Goal: Transaction & Acquisition: Obtain resource

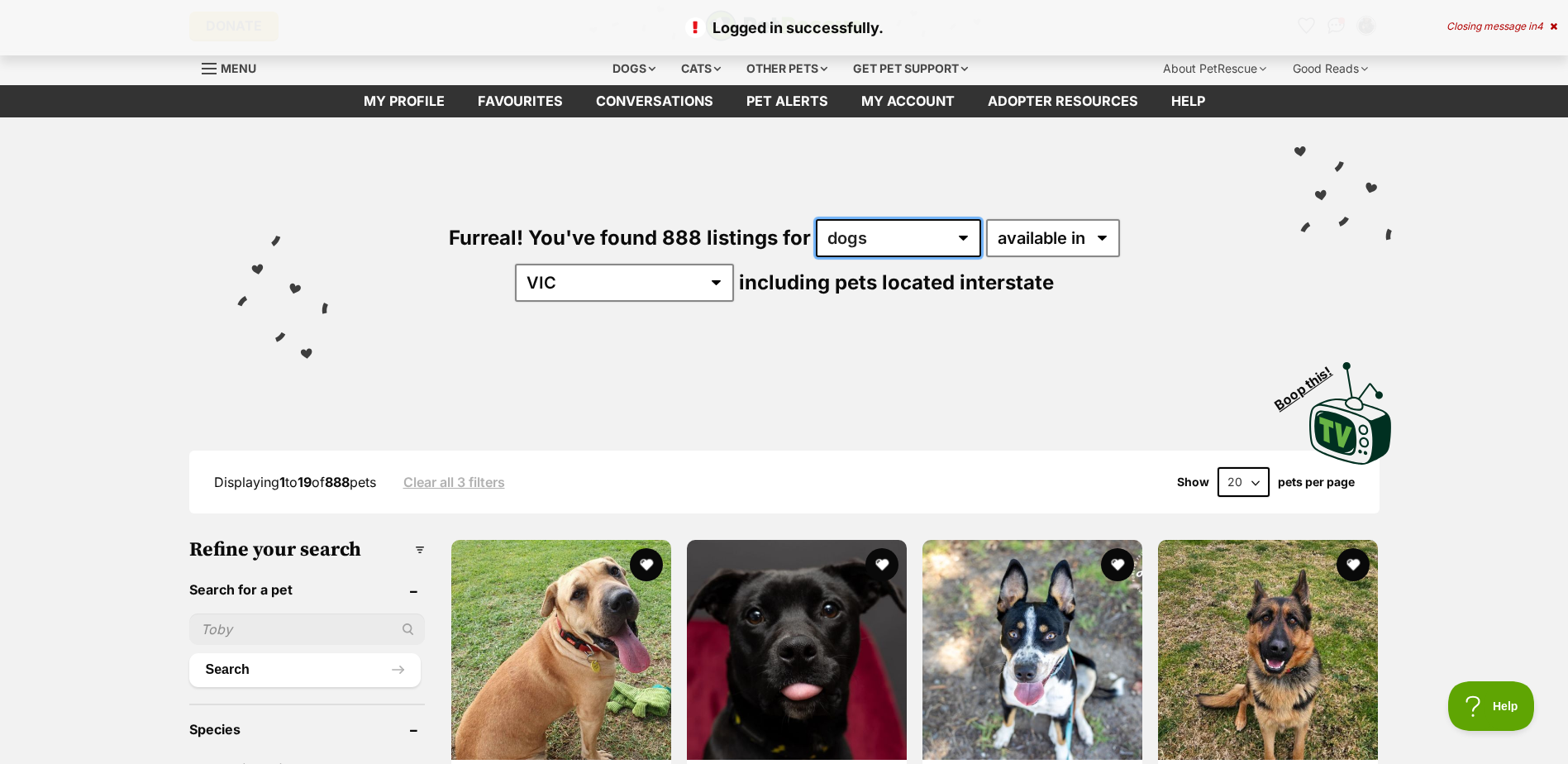
click at [861, 237] on select "any type of pet cats dogs other pets" at bounding box center [898, 238] width 165 height 38
select select "Cats"
click at [816, 219] on select "any type of pet cats dogs other pets" at bounding box center [898, 238] width 165 height 38
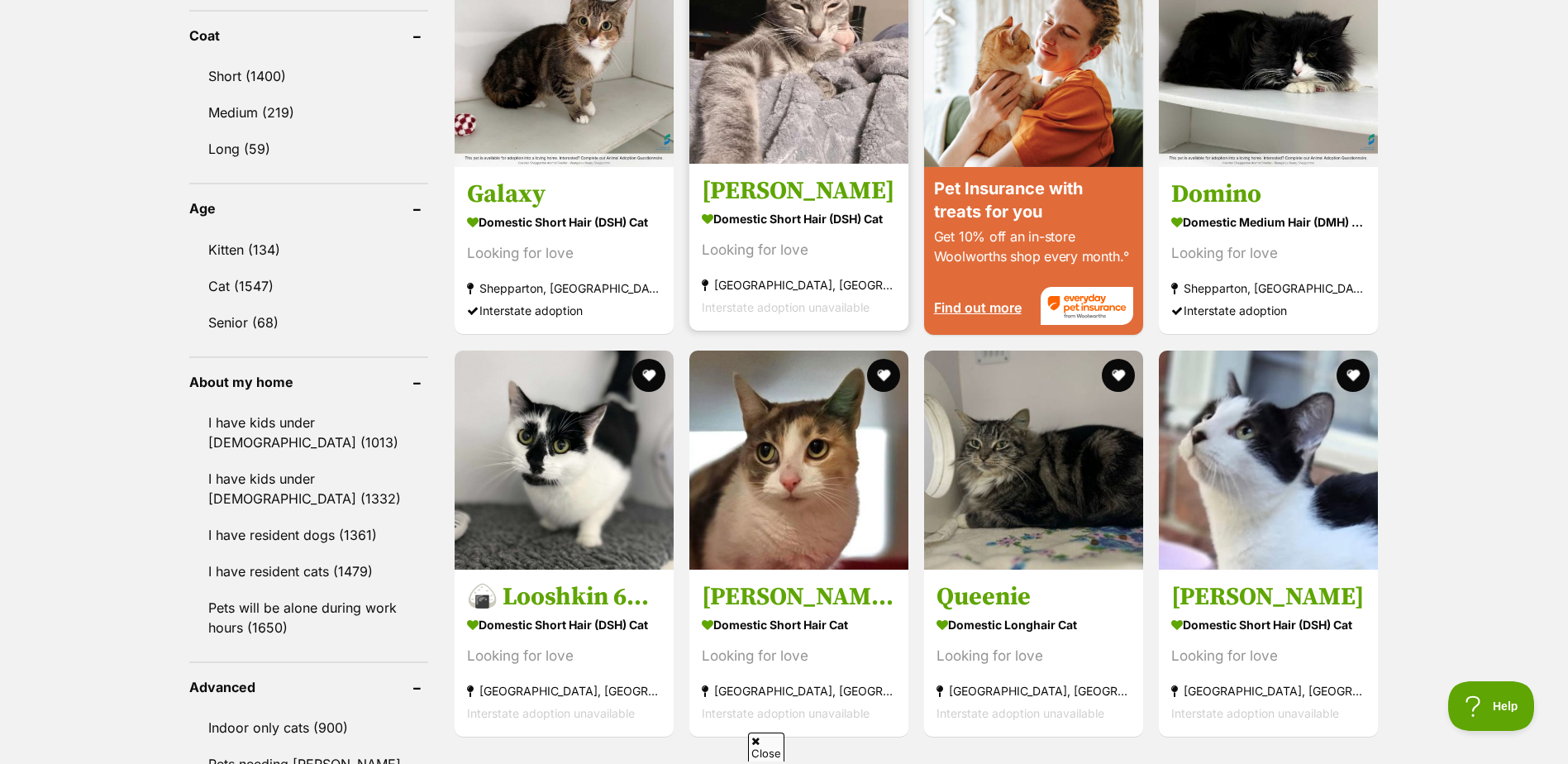
scroll to position [1571, 0]
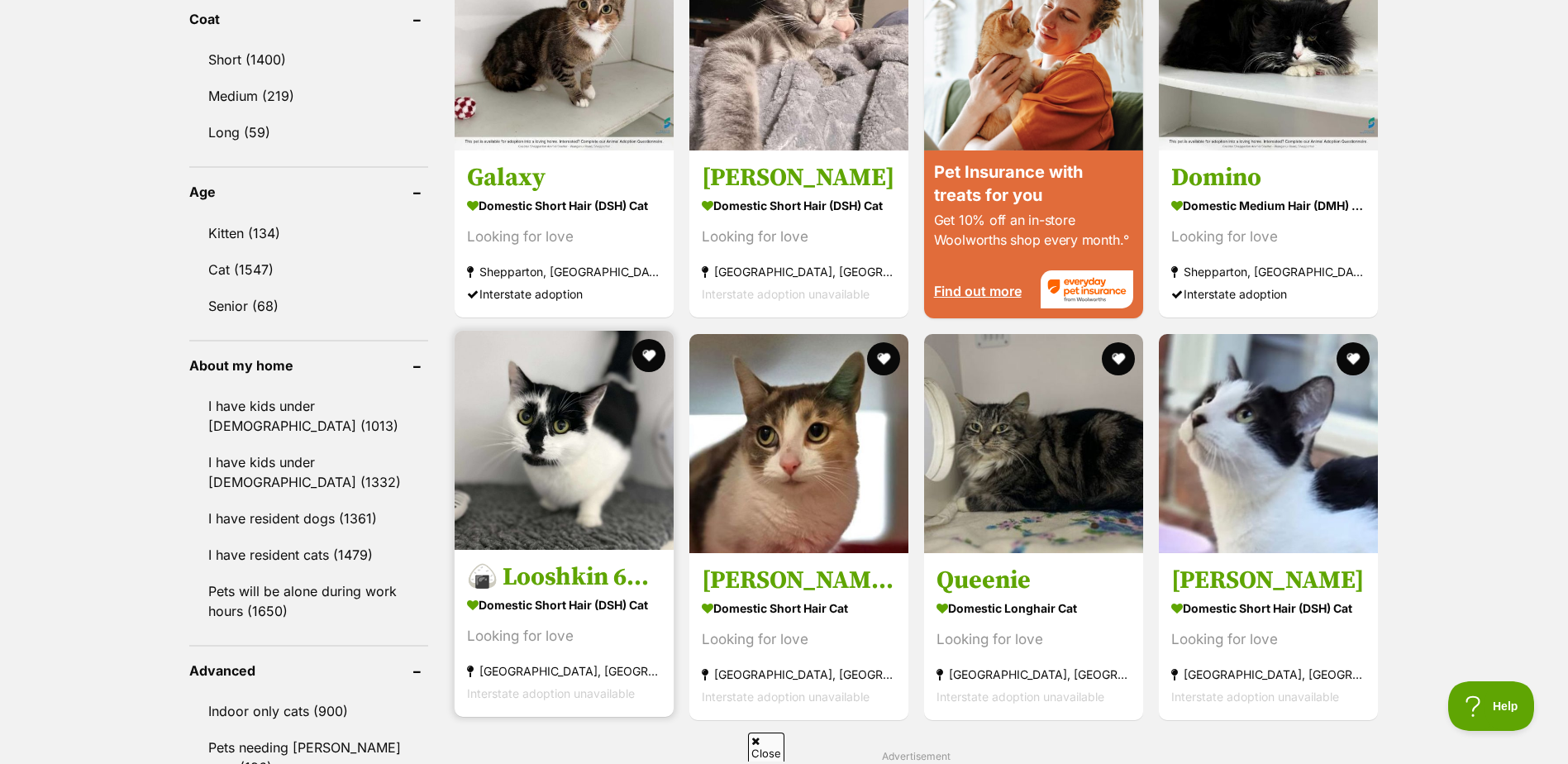
click at [531, 582] on h3 "🍙 Looshkin 6340 🍙" at bounding box center [564, 577] width 194 height 32
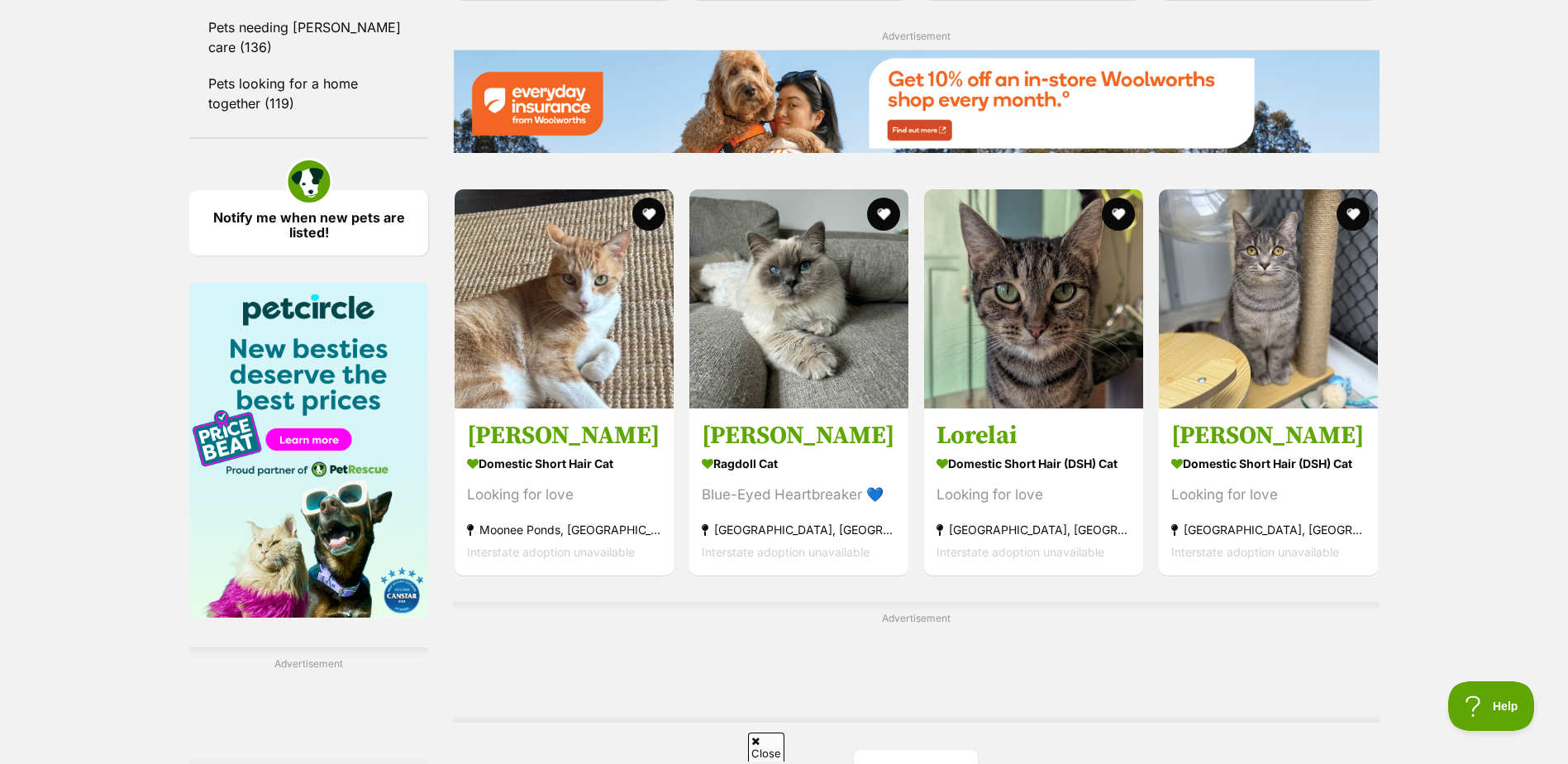
scroll to position [2315, 0]
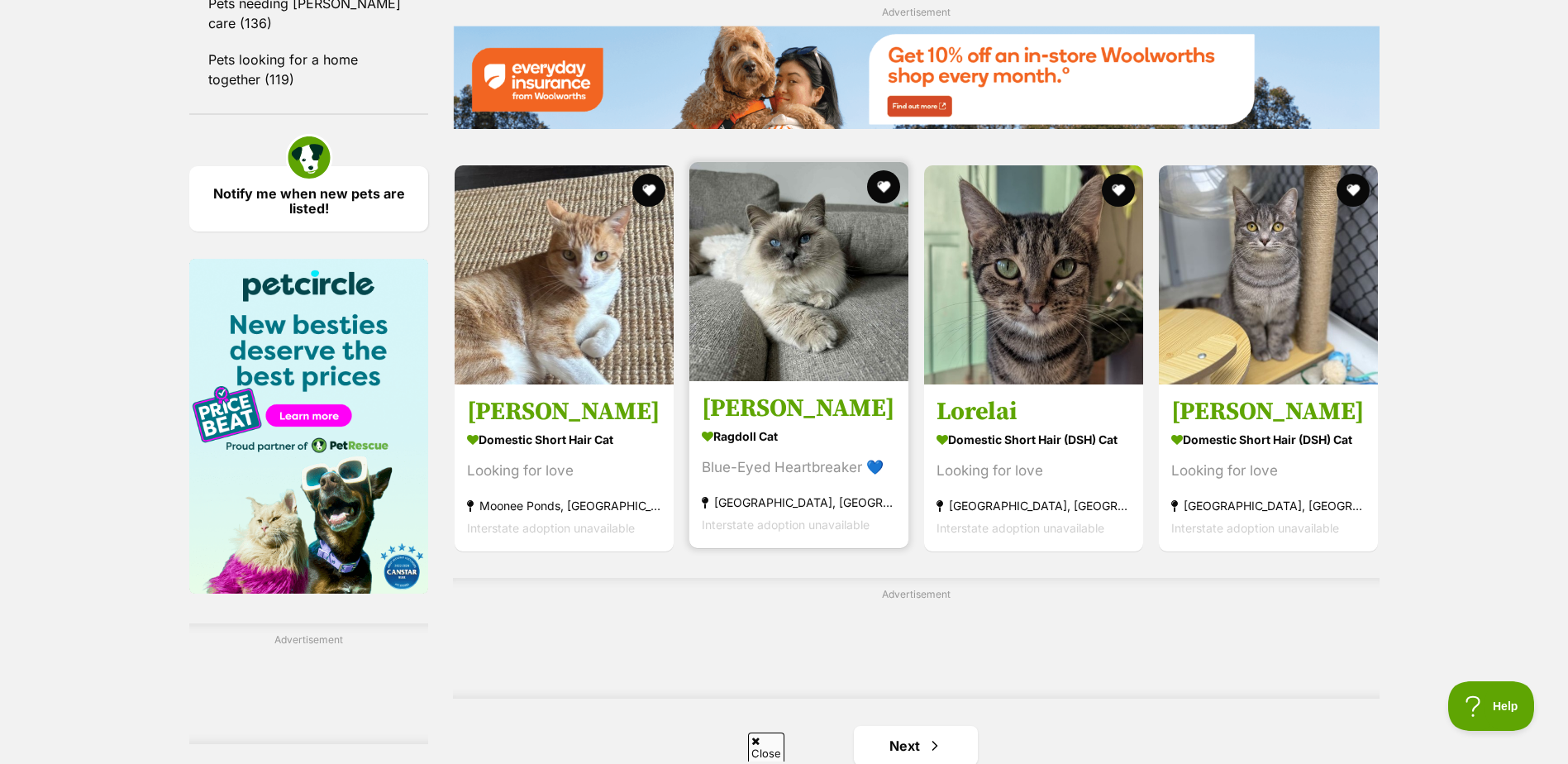
click at [748, 415] on h3 "Albert" at bounding box center [798, 408] width 194 height 32
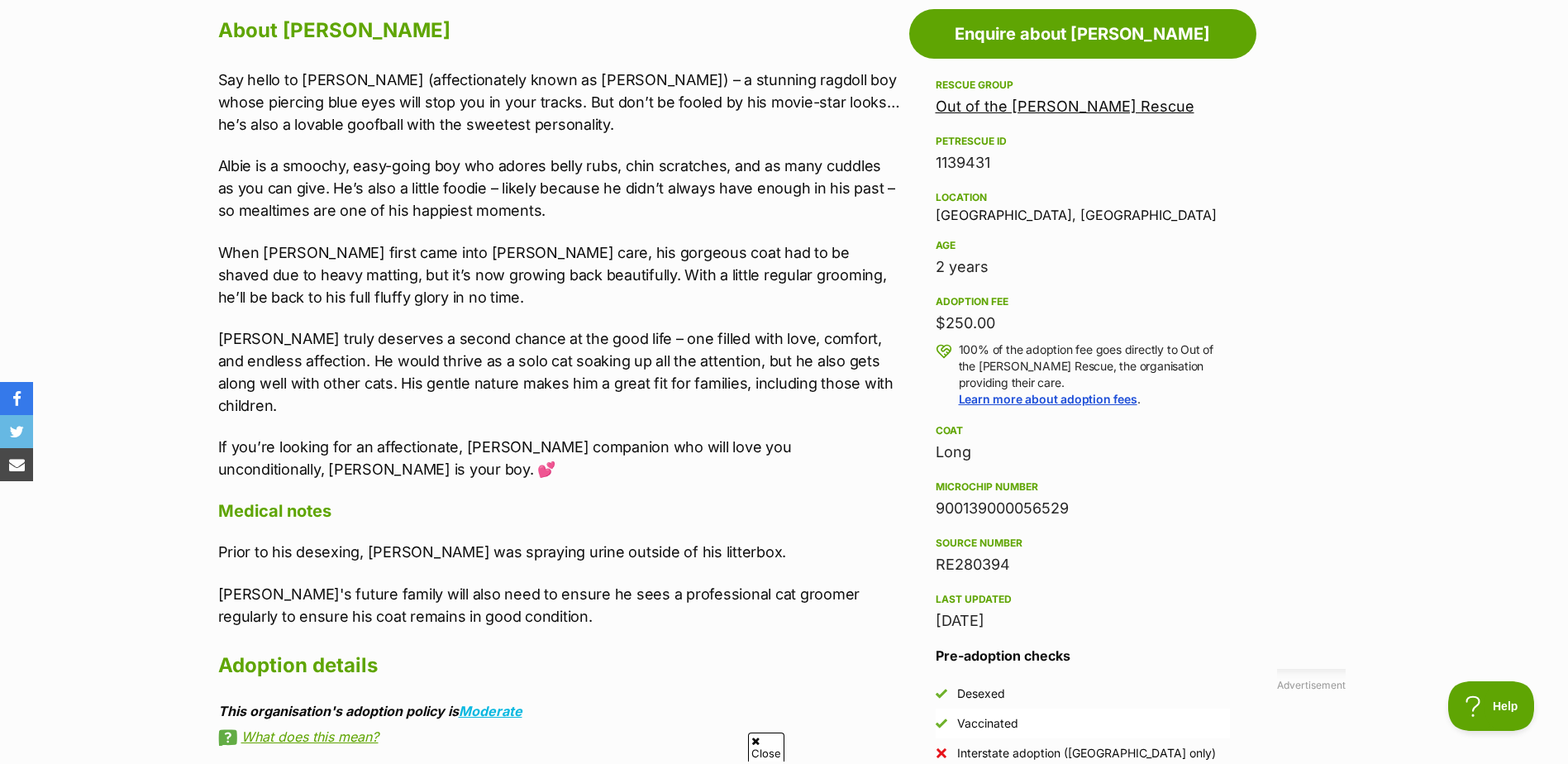
scroll to position [910, 0]
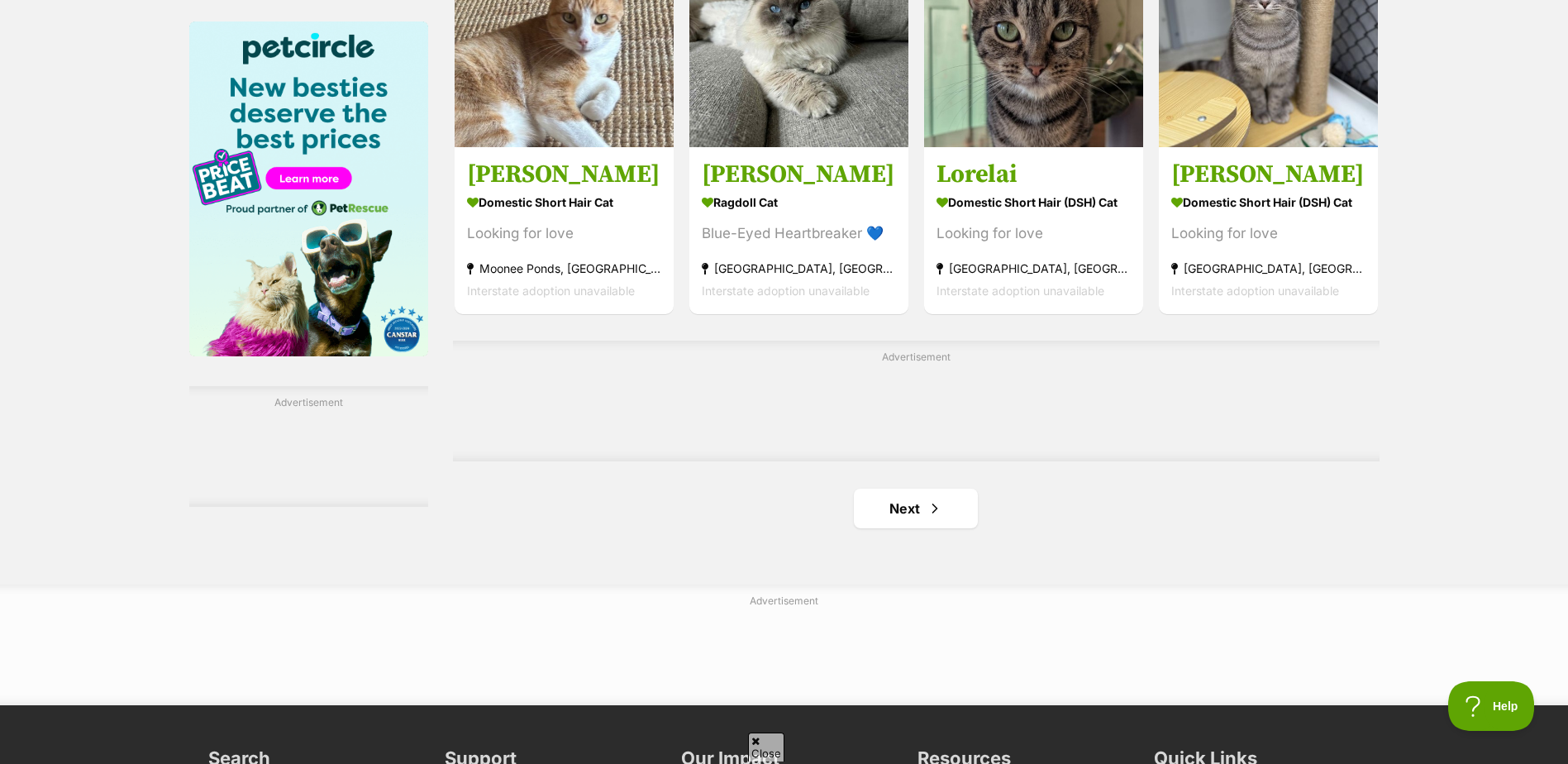
scroll to position [2554, 0]
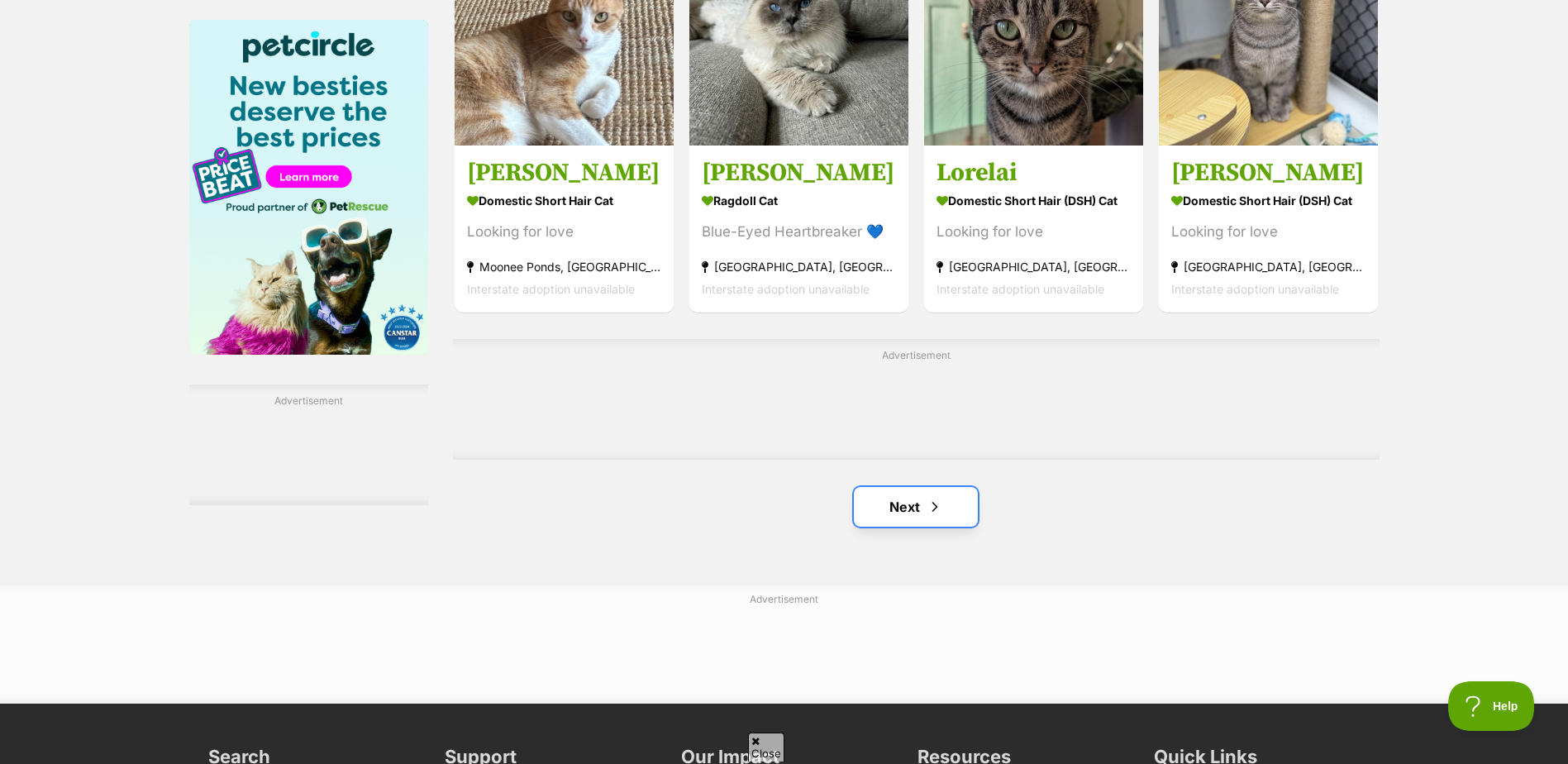
click at [889, 512] on link "Next" at bounding box center [915, 506] width 124 height 39
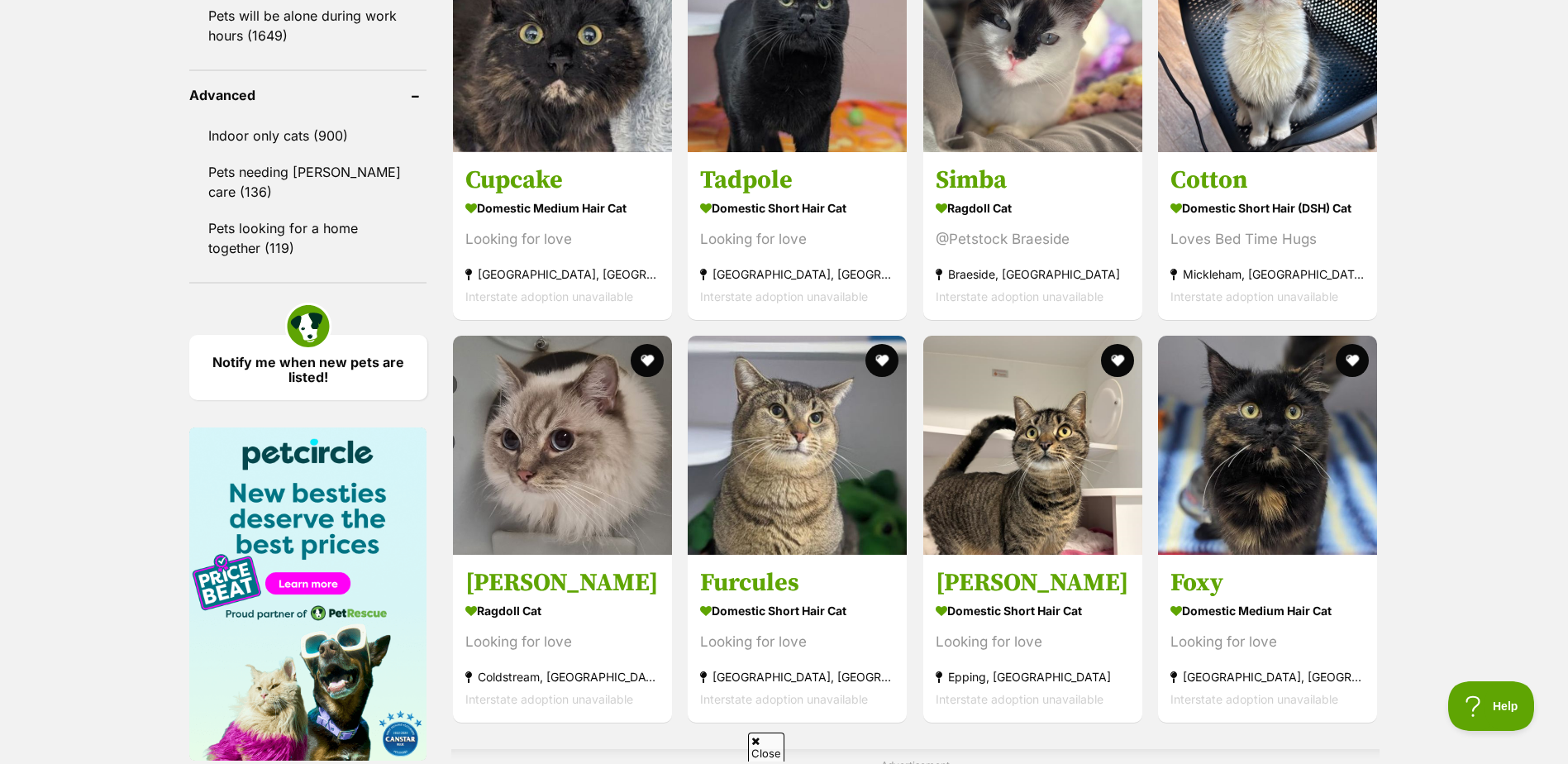
scroll to position [2232, 0]
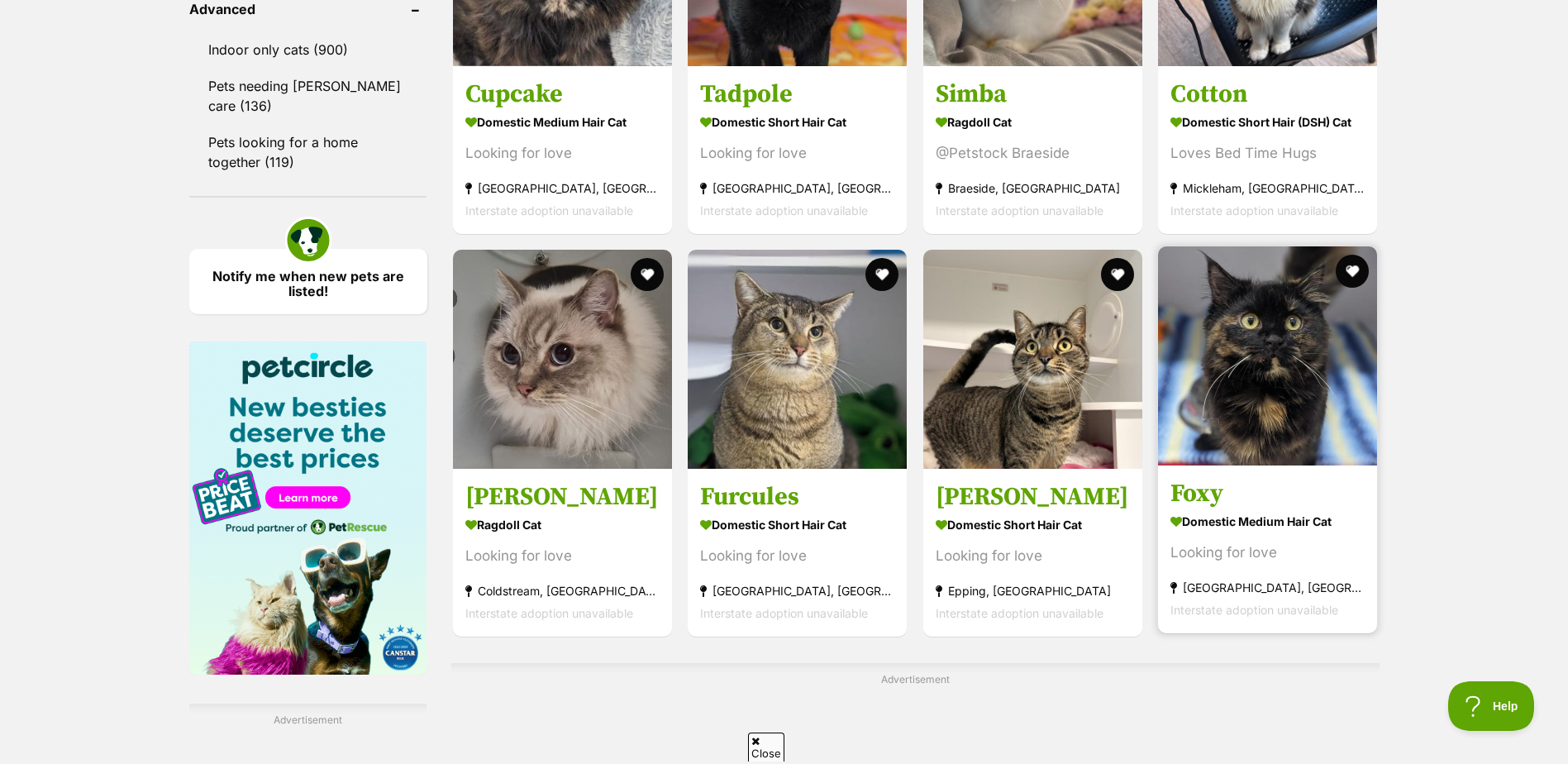
click at [1252, 423] on img at bounding box center [1268, 356] width 219 height 219
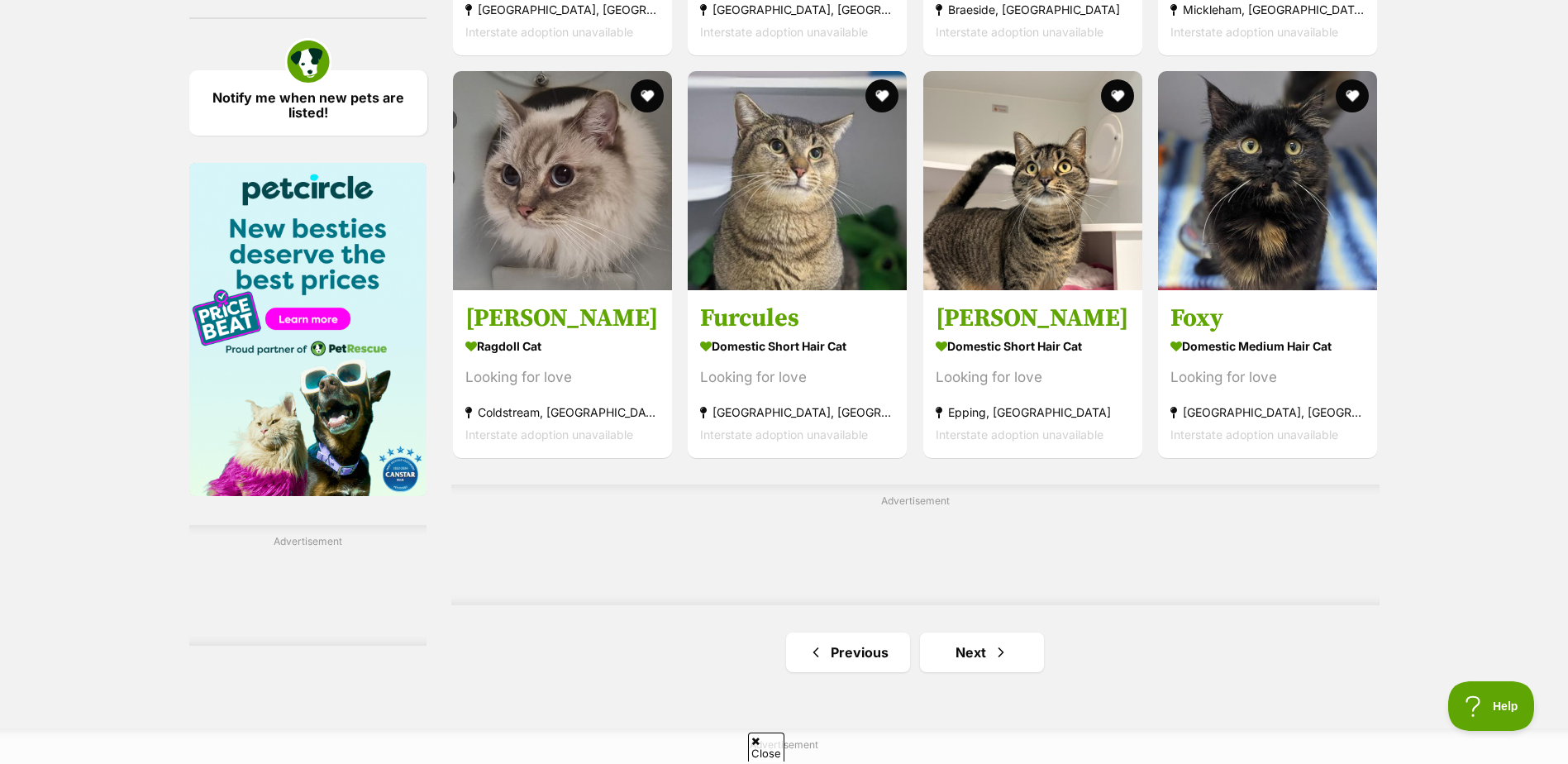
scroll to position [2481, 0]
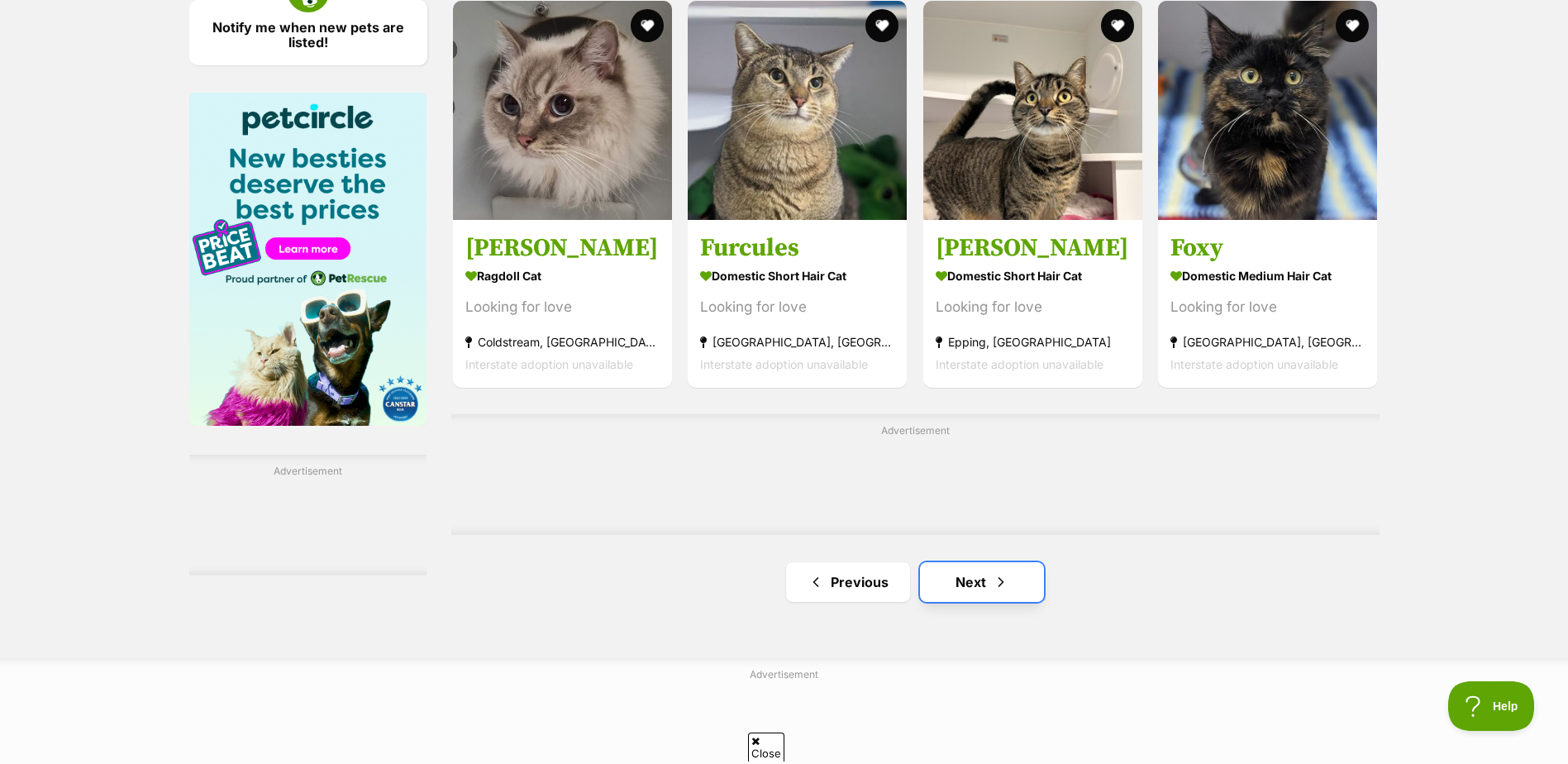
click at [964, 582] on link "Next" at bounding box center [982, 582] width 124 height 39
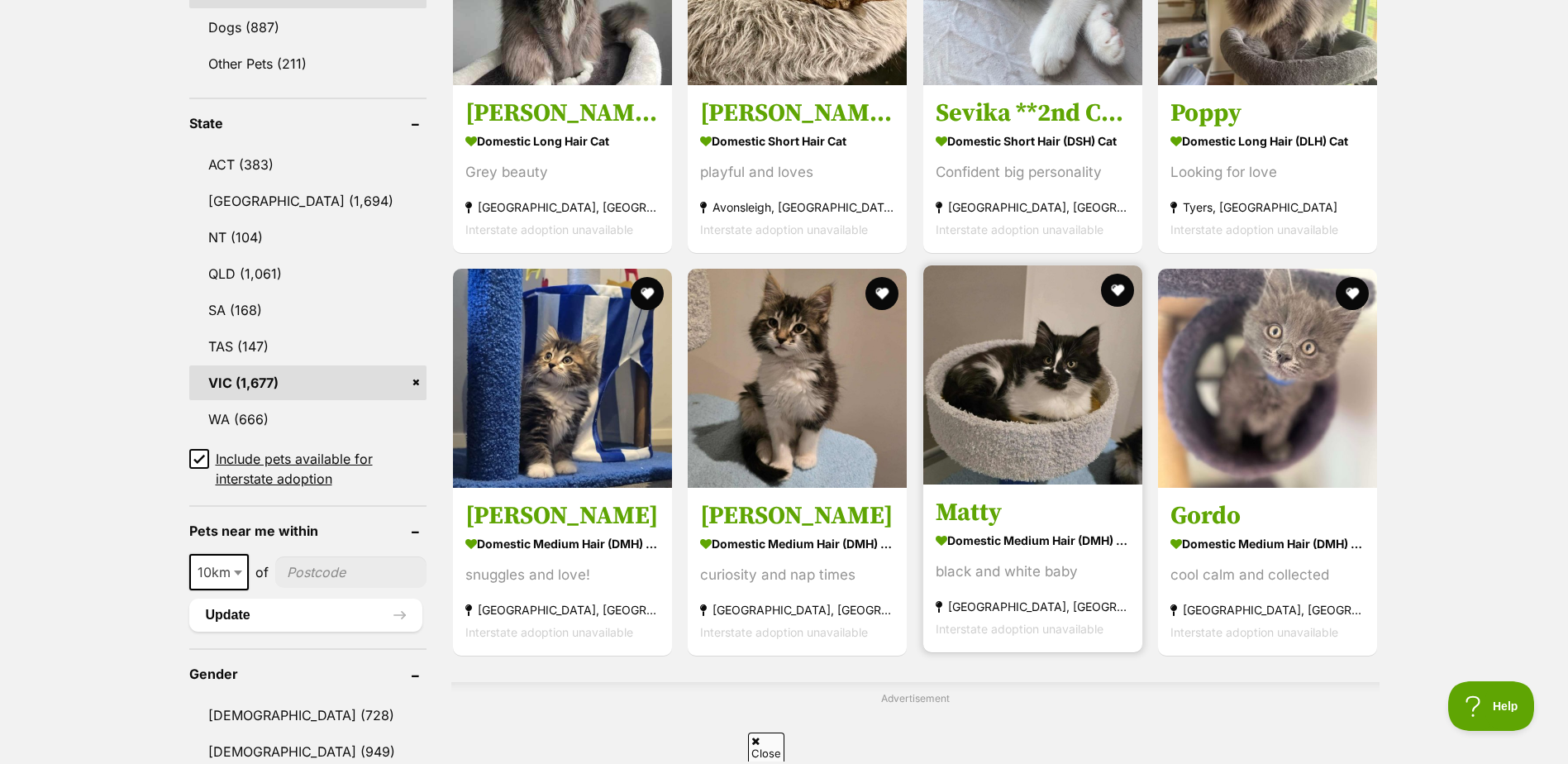
scroll to position [826, 0]
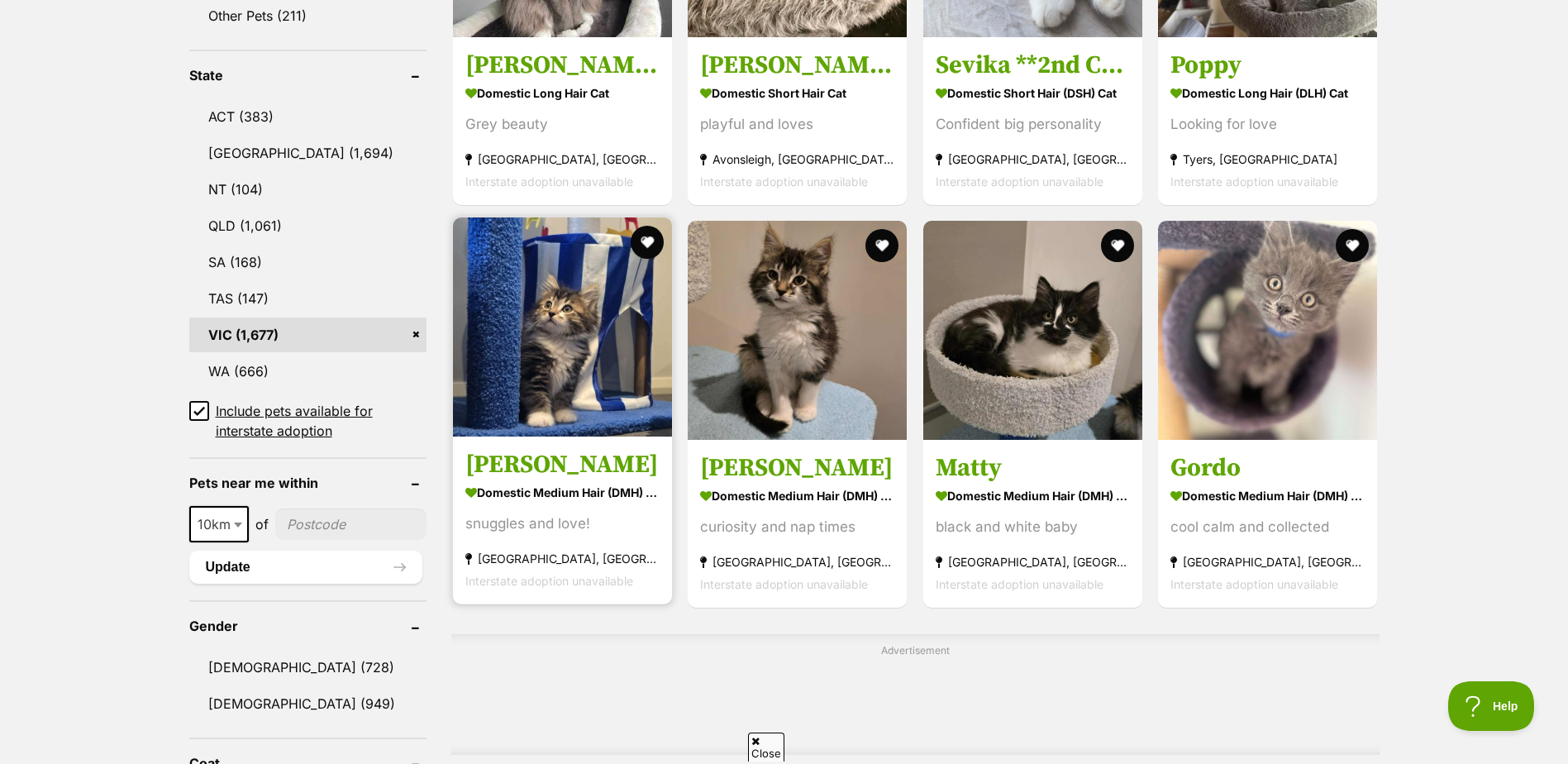
click at [557, 400] on img at bounding box center [562, 327] width 219 height 219
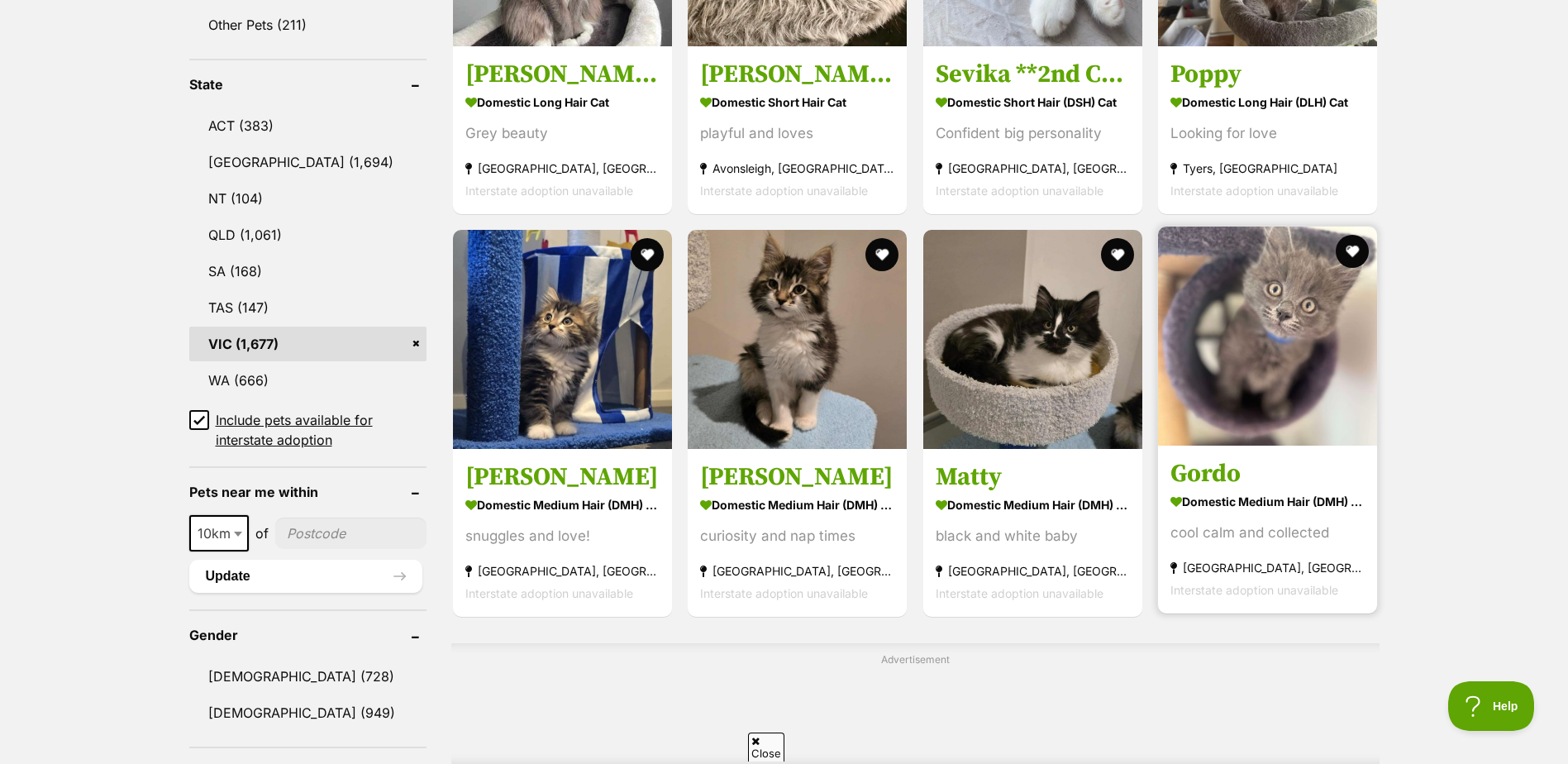
click at [1282, 372] on img at bounding box center [1268, 336] width 219 height 219
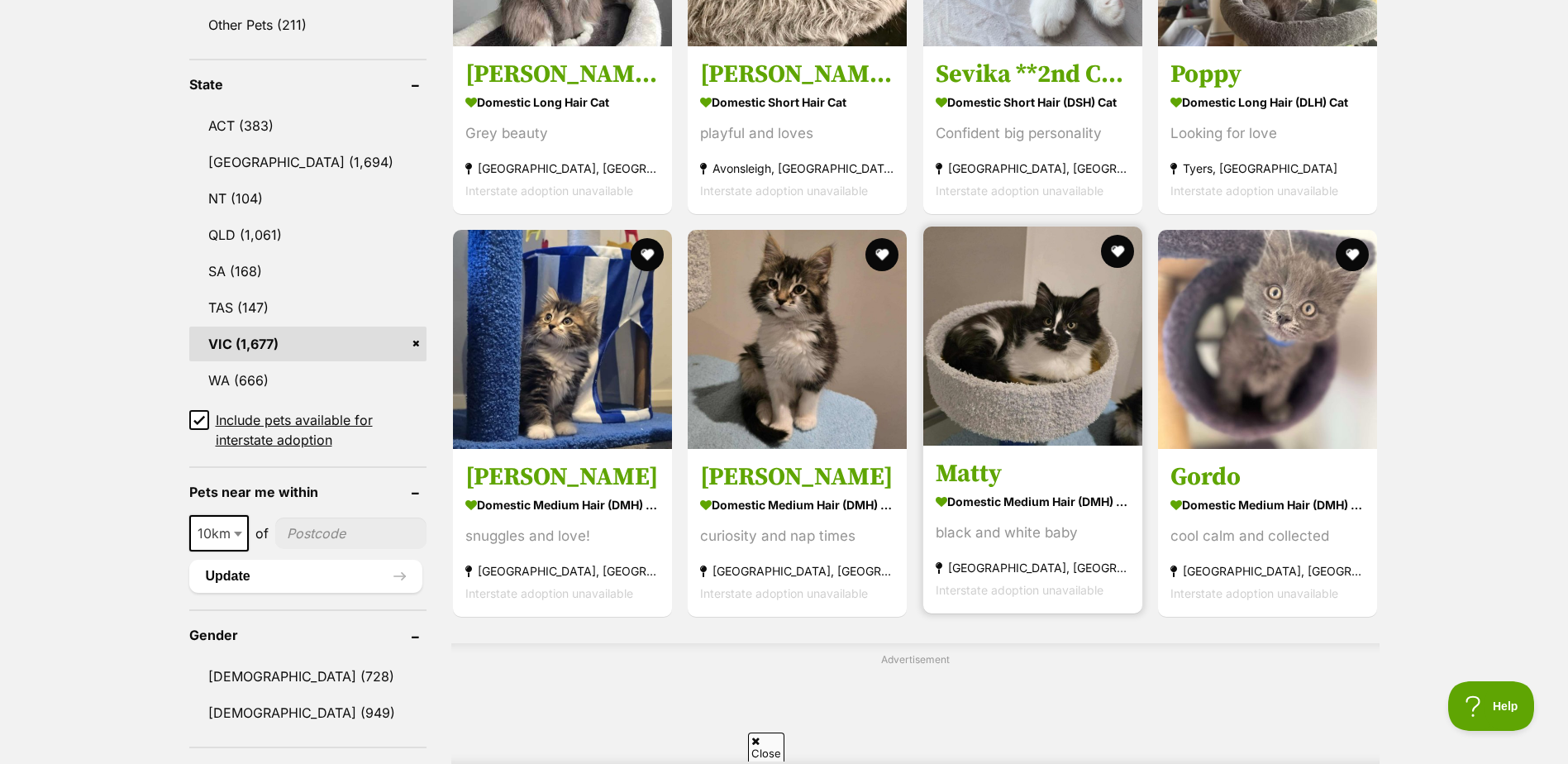
click at [1020, 499] on strong "Domestic Medium Hair (DMH) Cat" at bounding box center [1033, 501] width 194 height 24
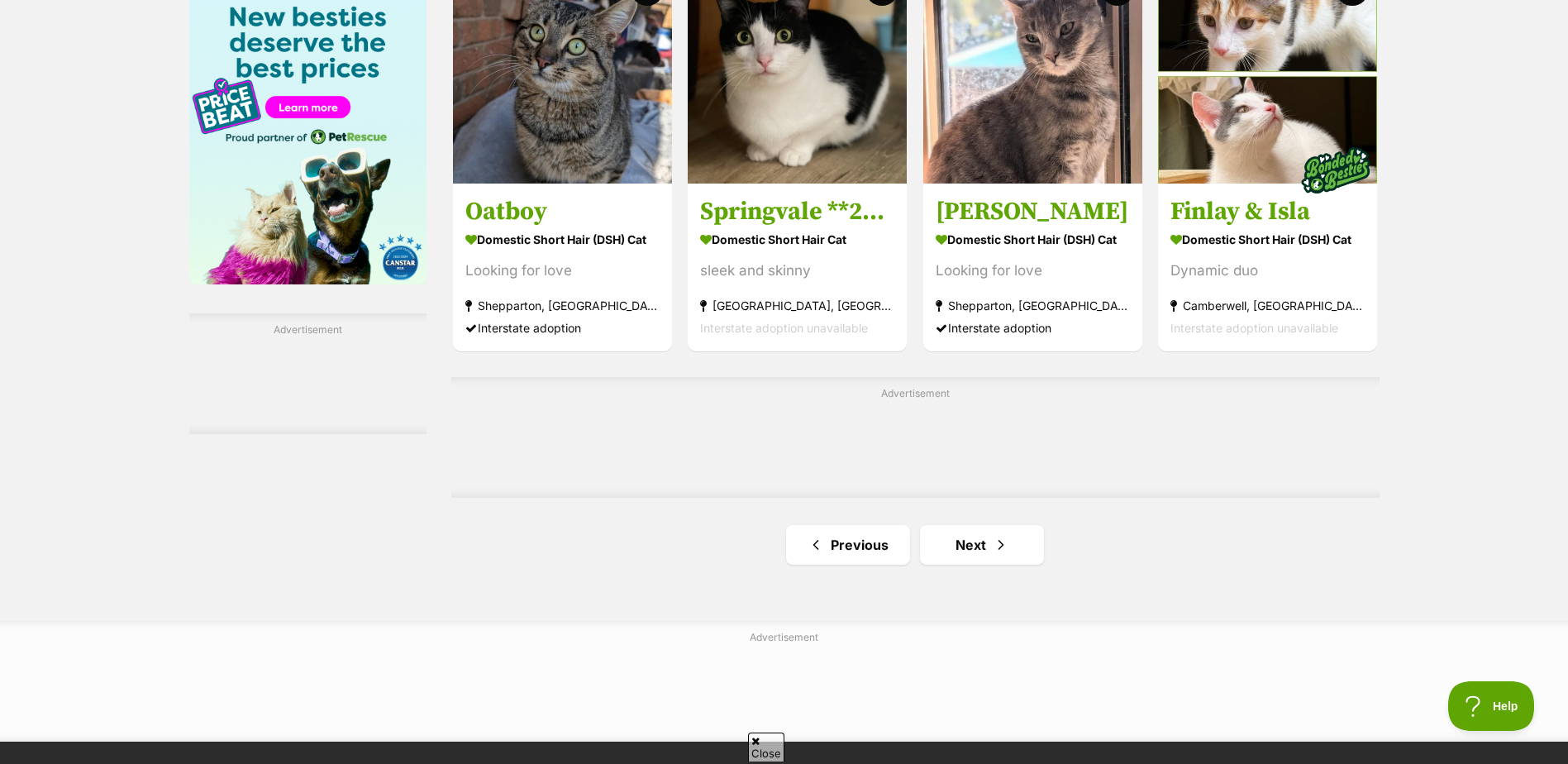
scroll to position [2637, 0]
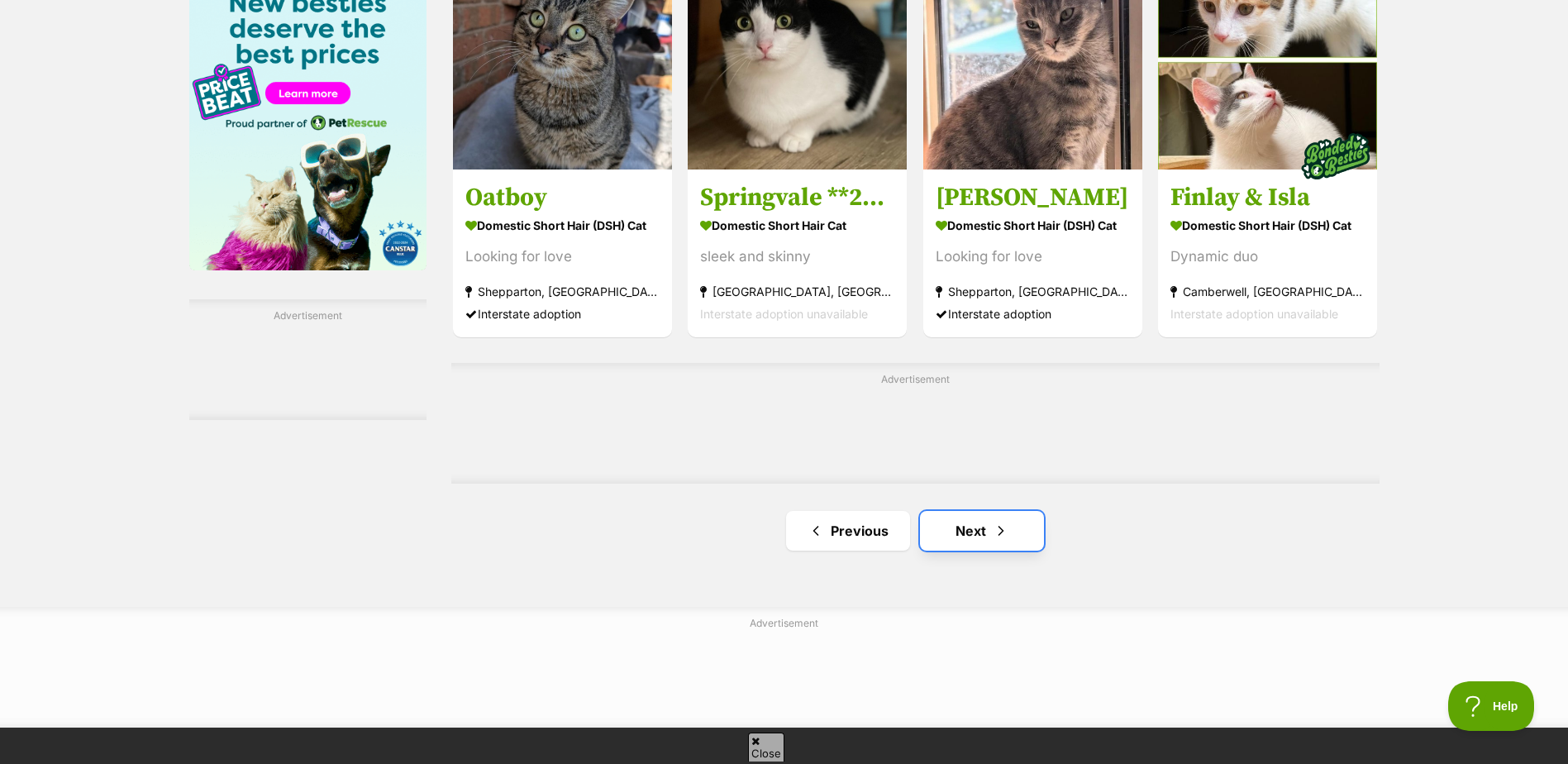
click at [966, 534] on link "Next" at bounding box center [982, 530] width 124 height 39
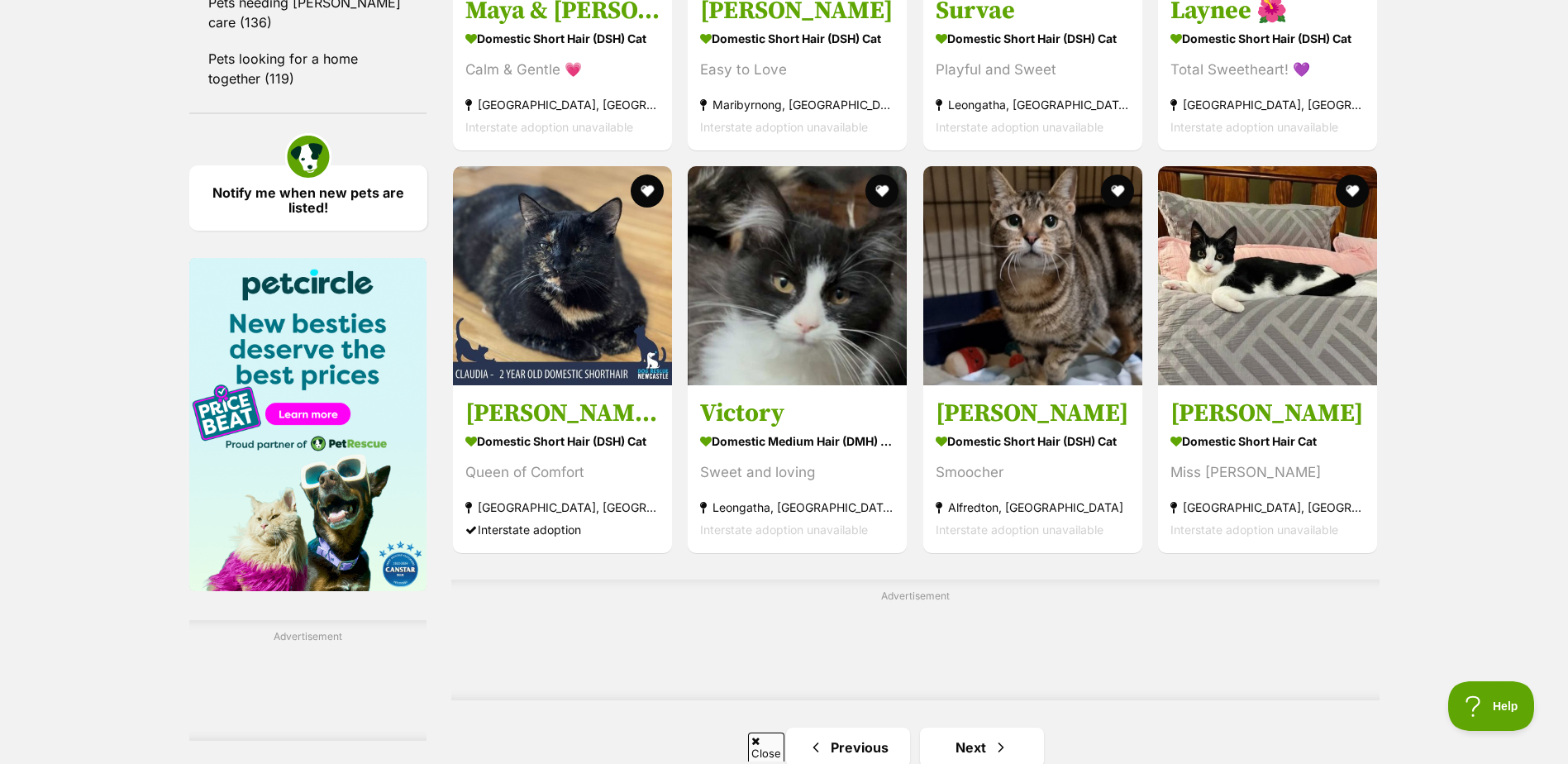
scroll to position [2398, 0]
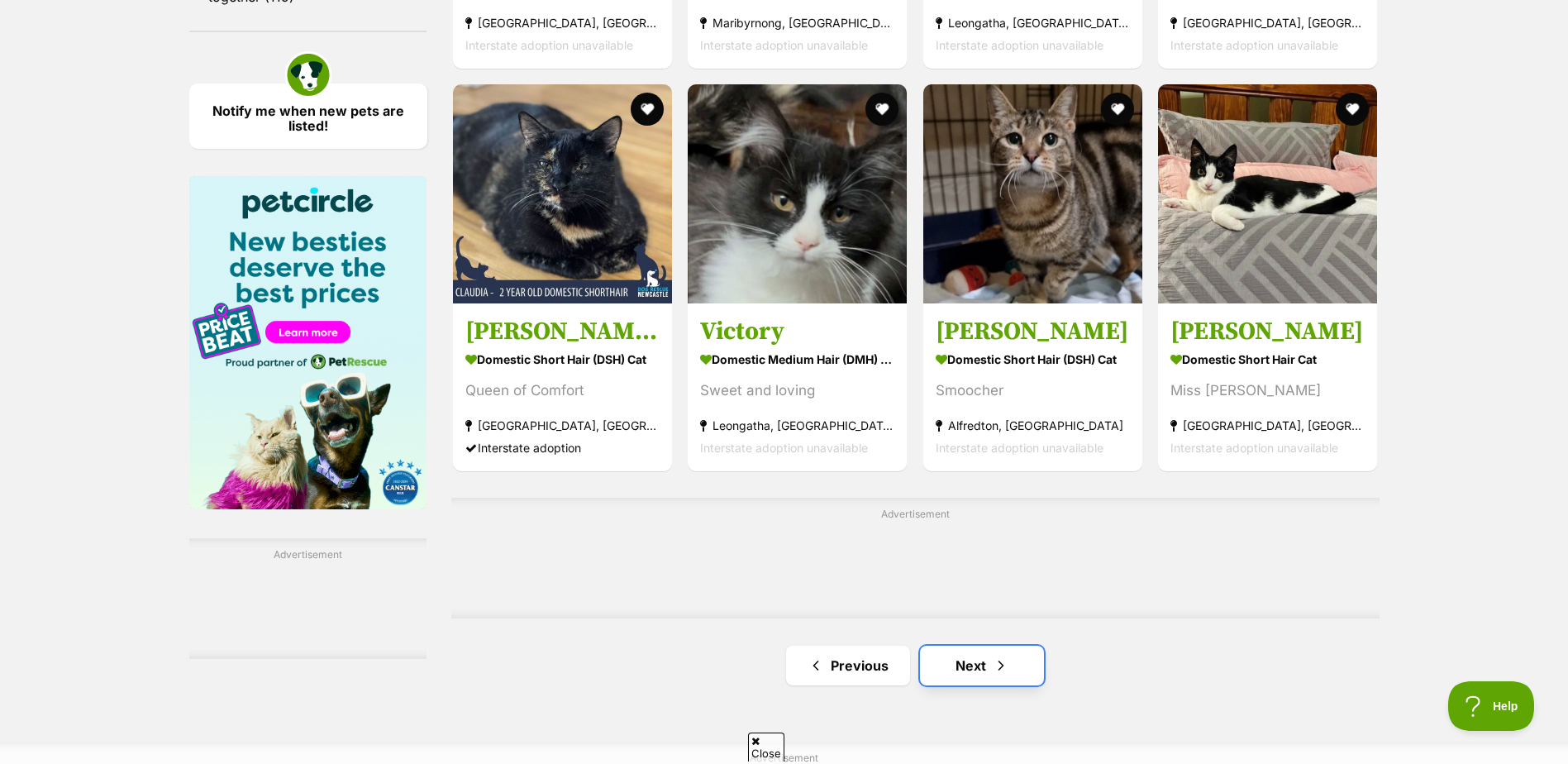
click at [964, 670] on link "Next" at bounding box center [982, 665] width 124 height 39
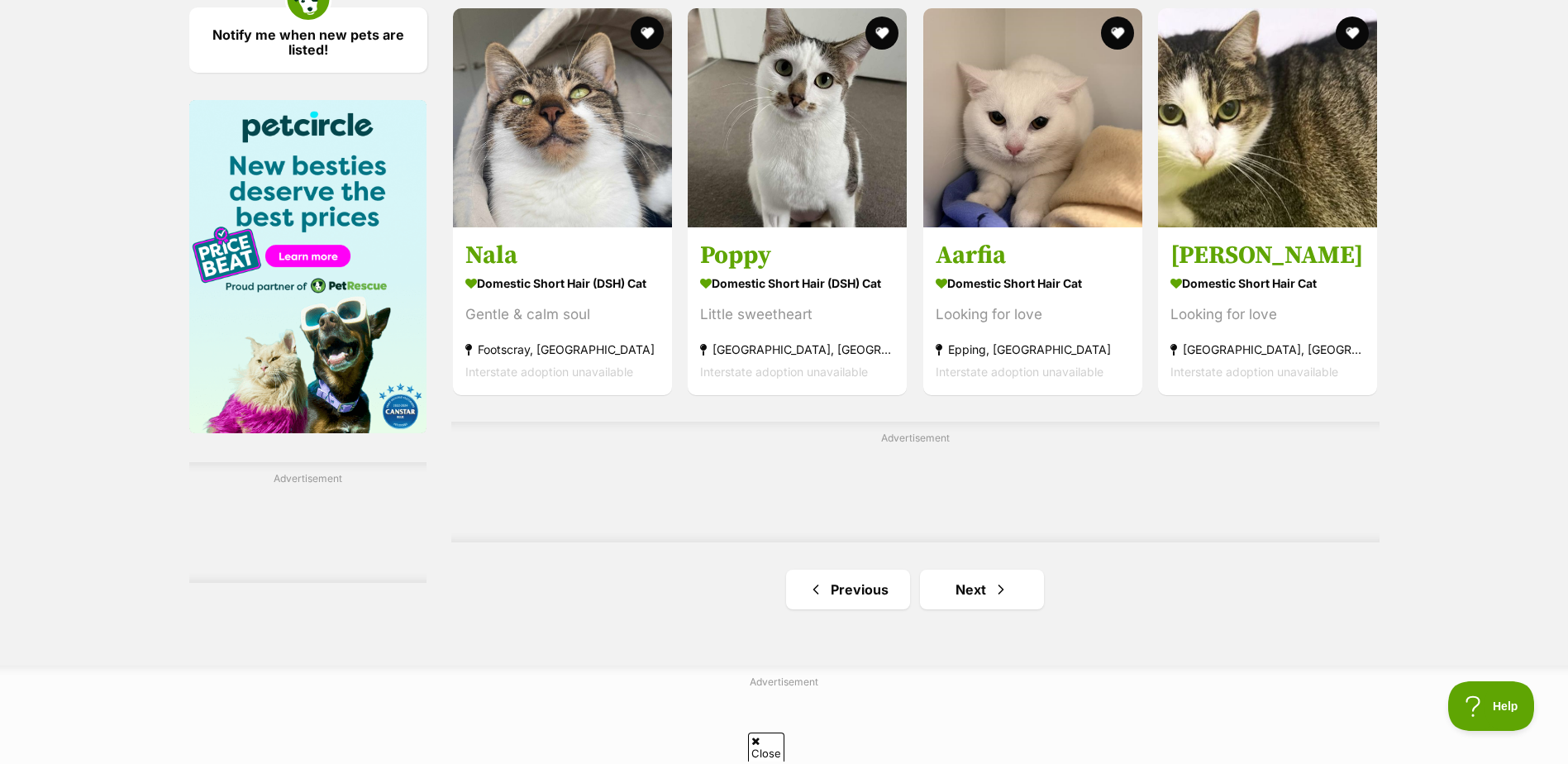
scroll to position [2480, 0]
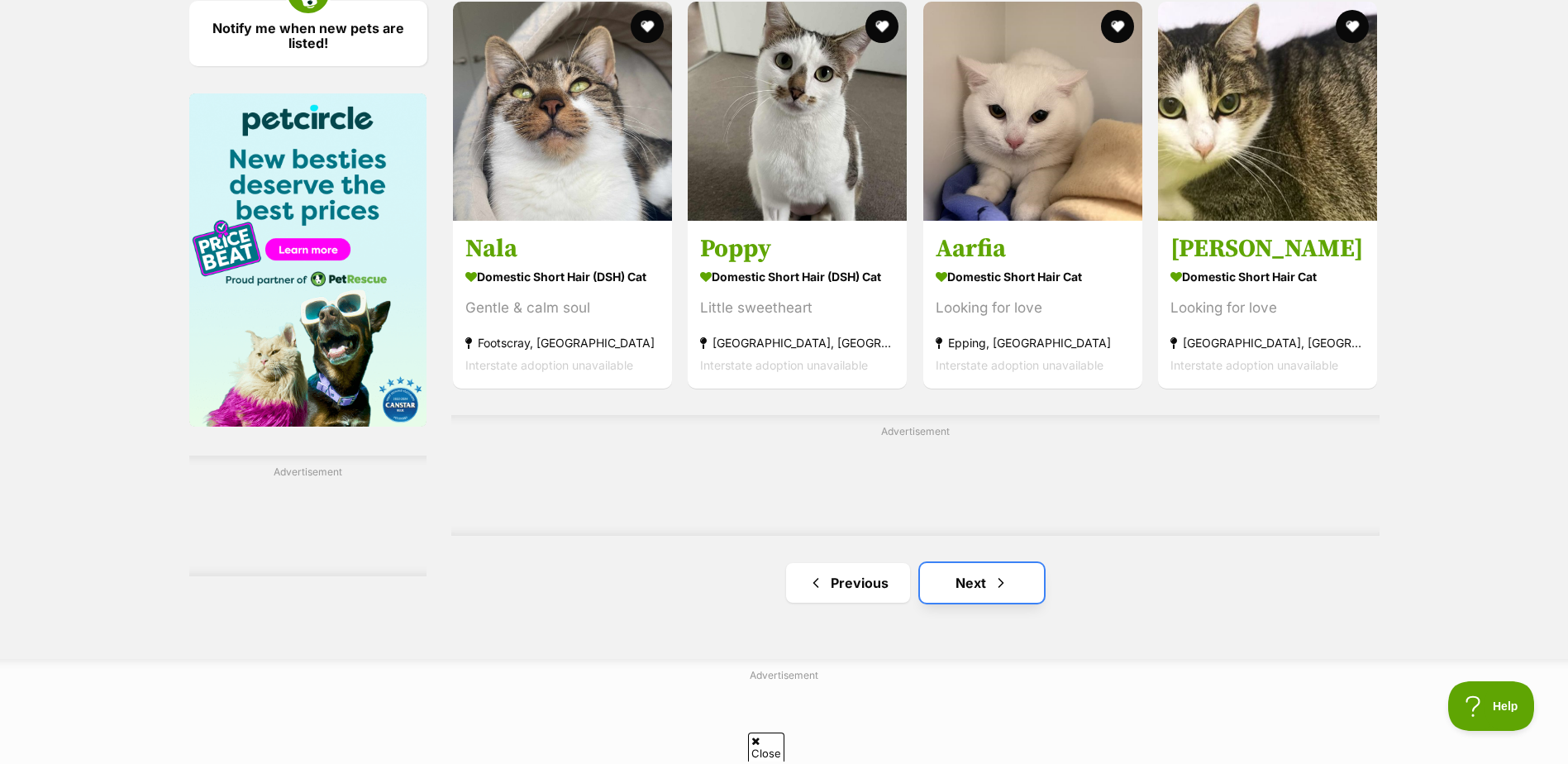
click at [972, 582] on link "Next" at bounding box center [982, 583] width 124 height 39
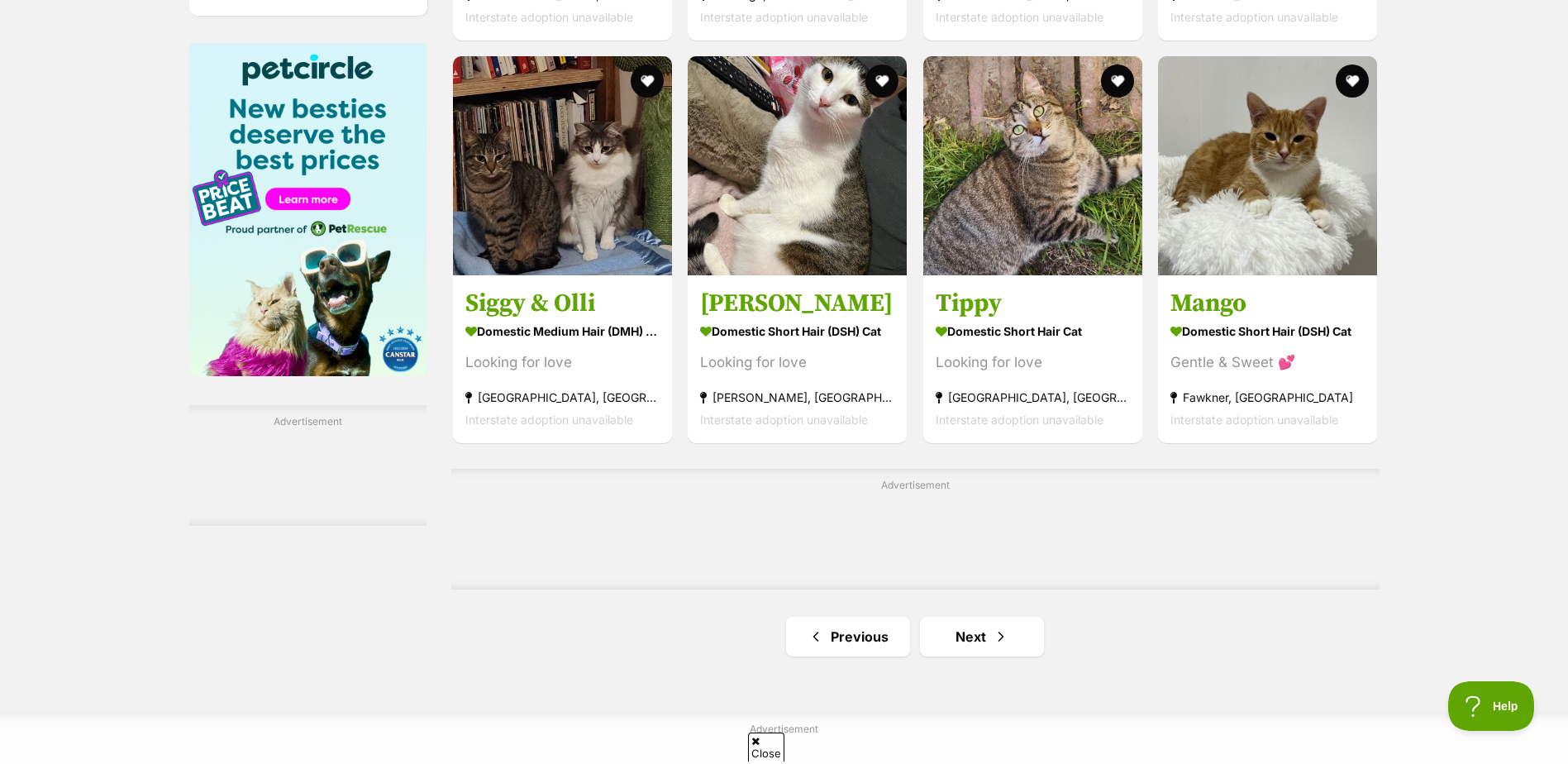
scroll to position [2564, 0]
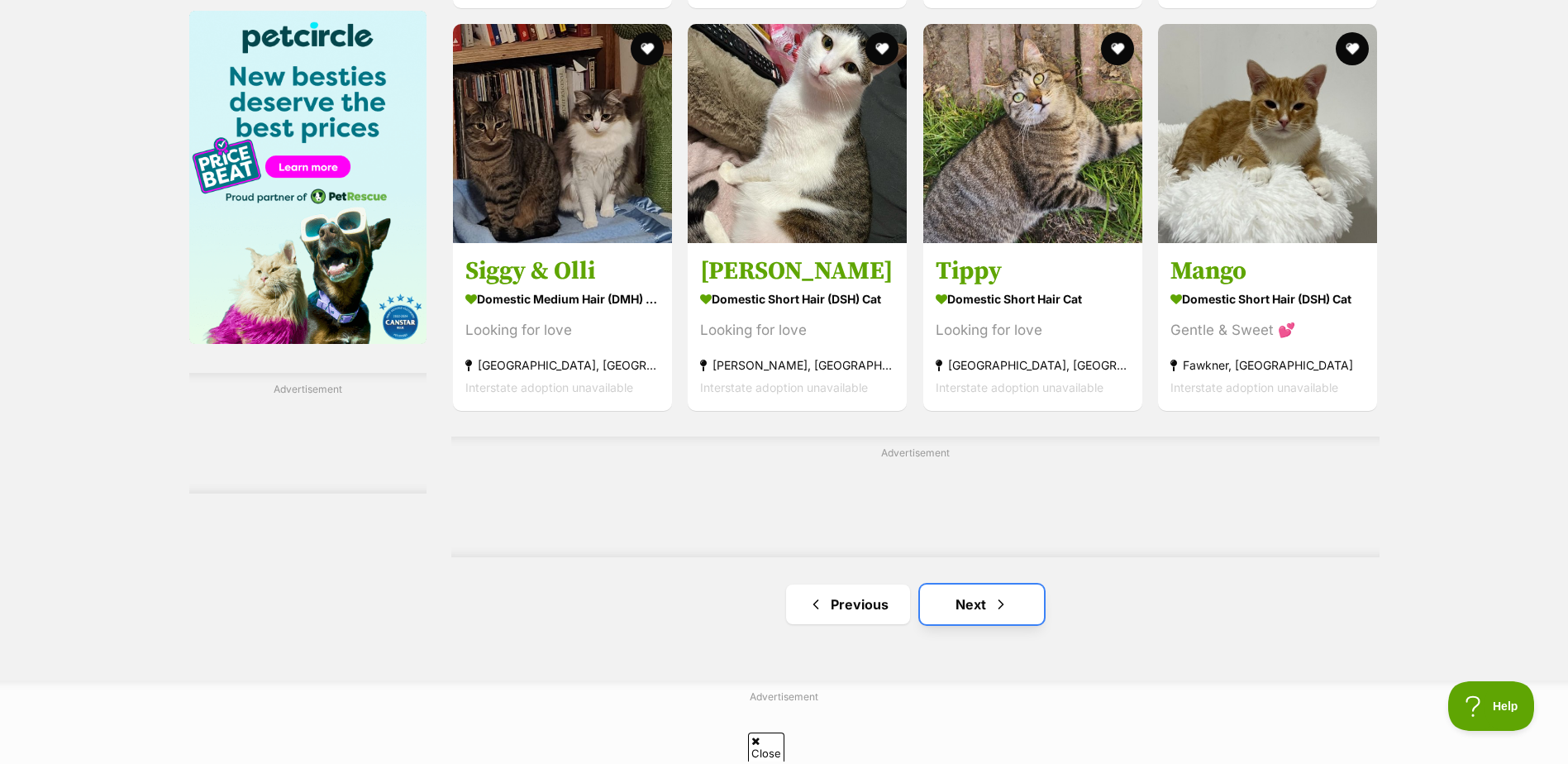
click at [956, 606] on link "Next" at bounding box center [982, 604] width 124 height 39
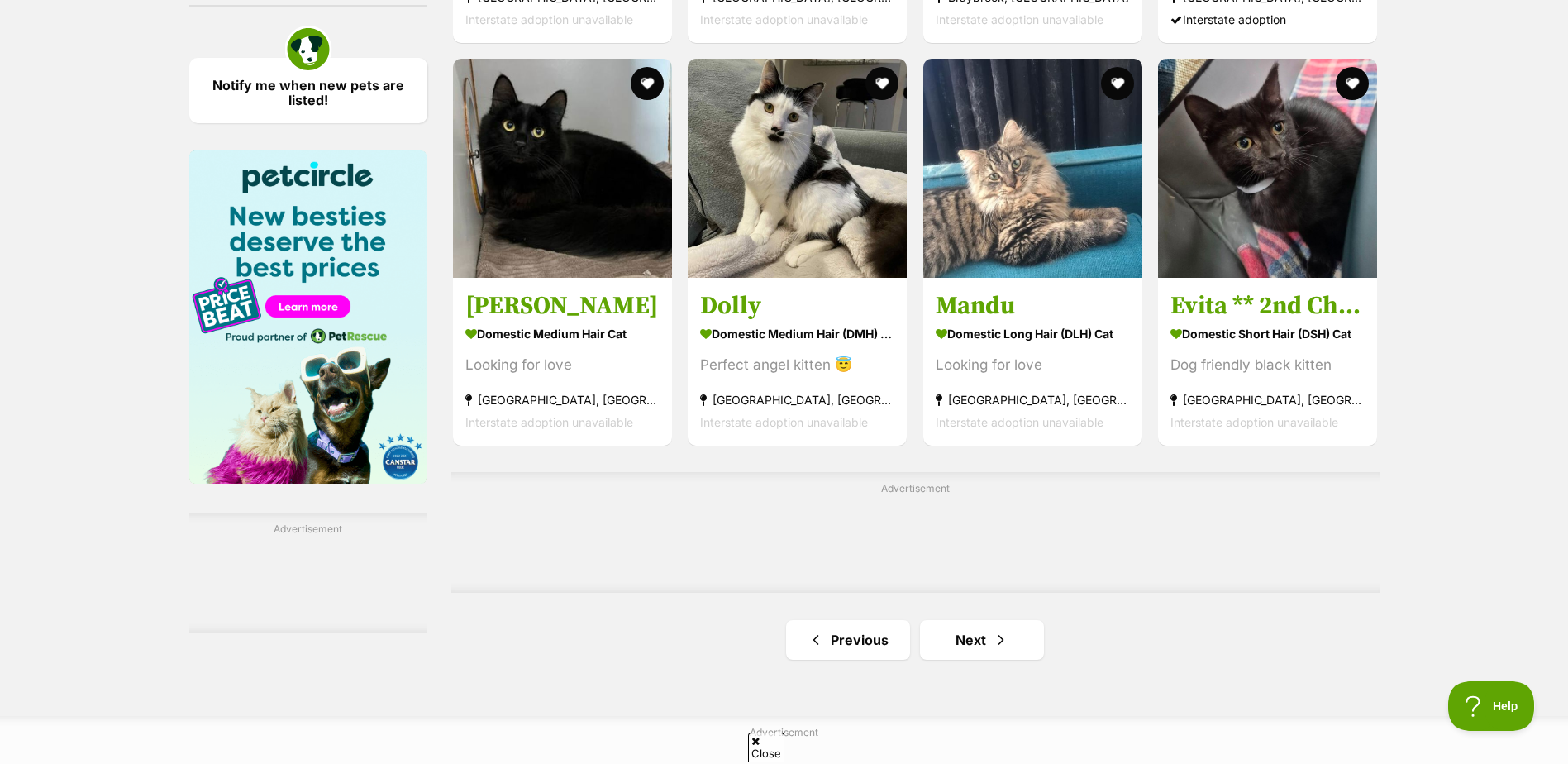
scroll to position [2480, 0]
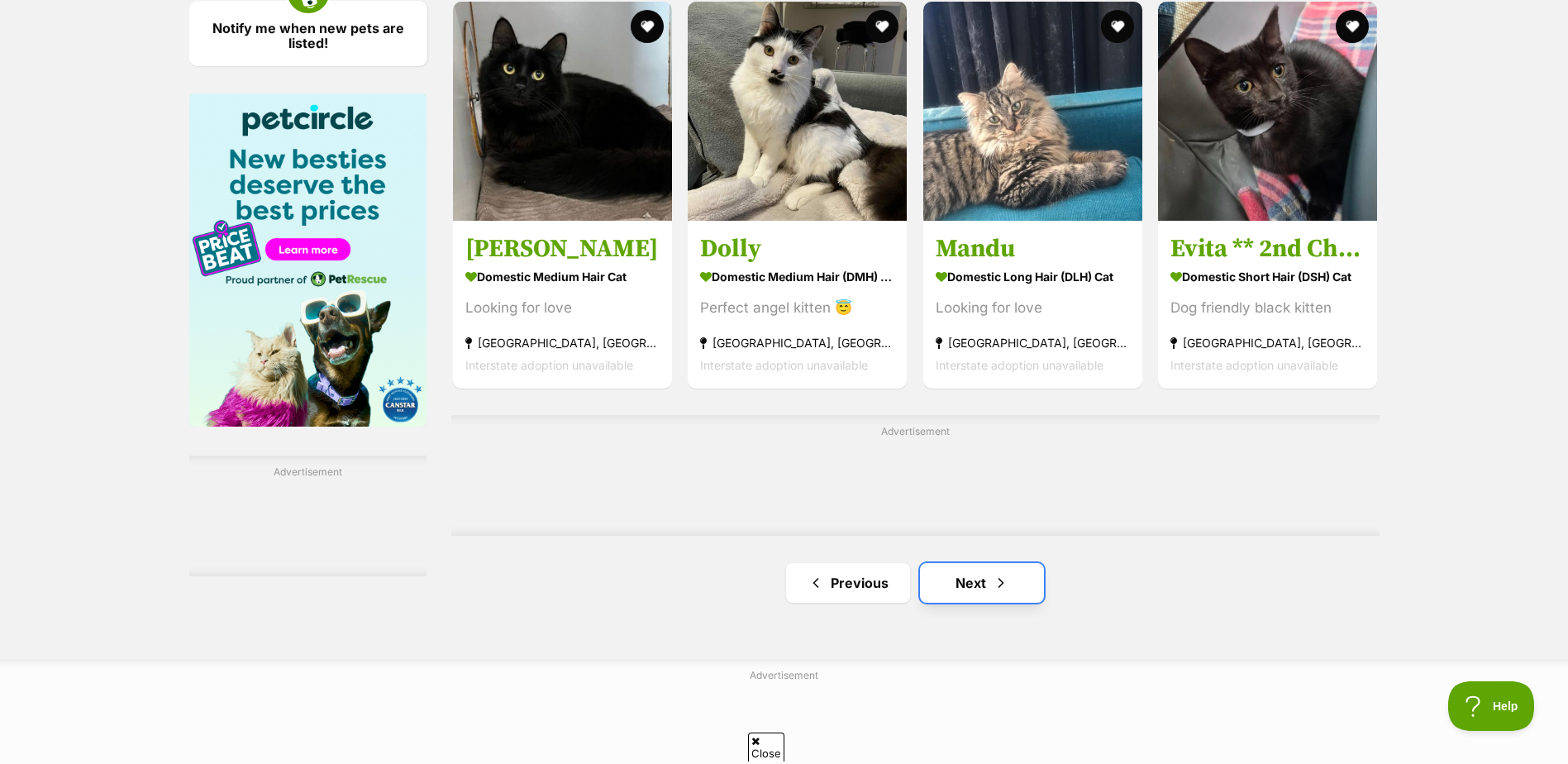
click at [972, 582] on link "Next" at bounding box center [982, 583] width 124 height 39
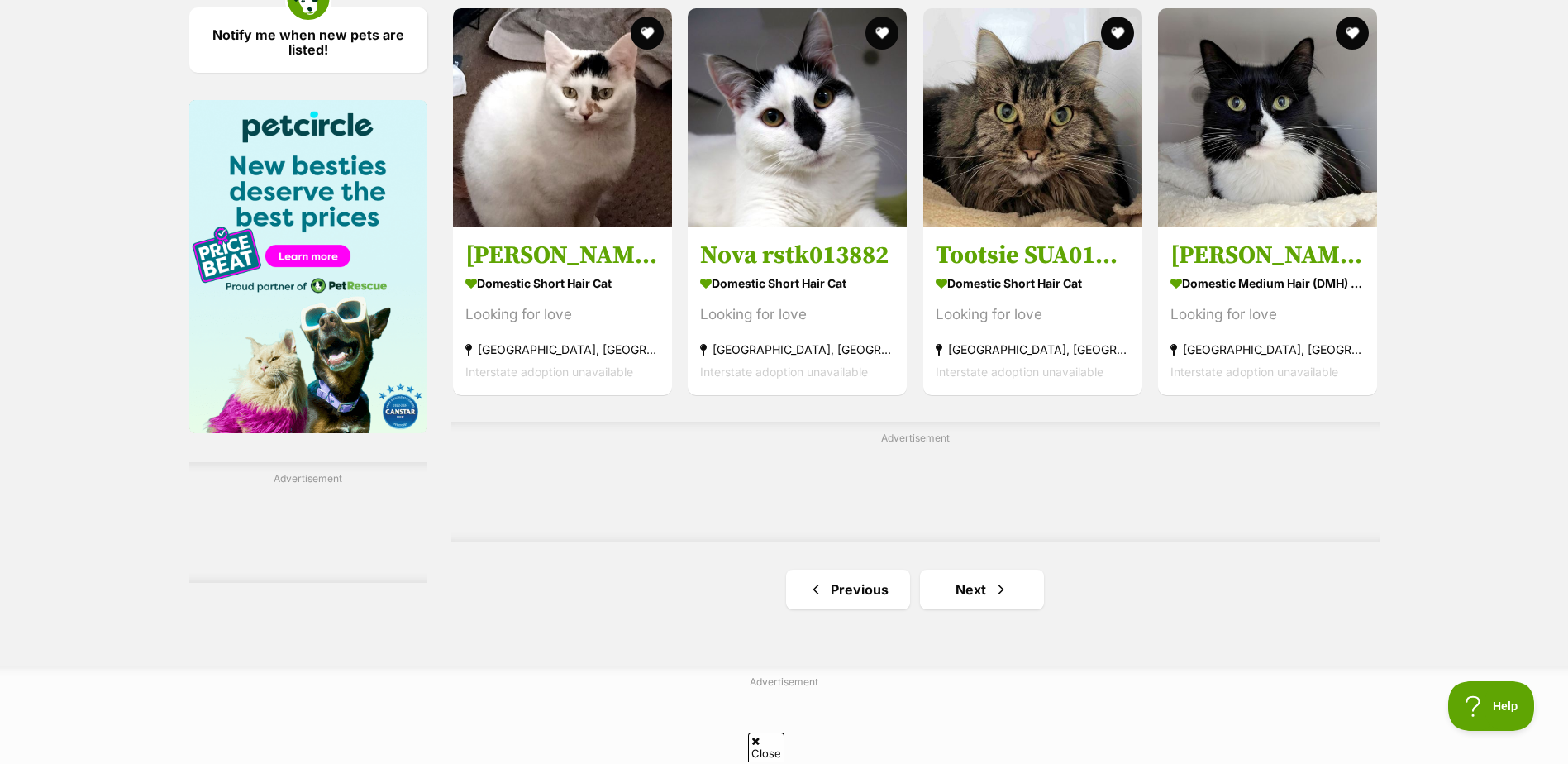
scroll to position [2564, 0]
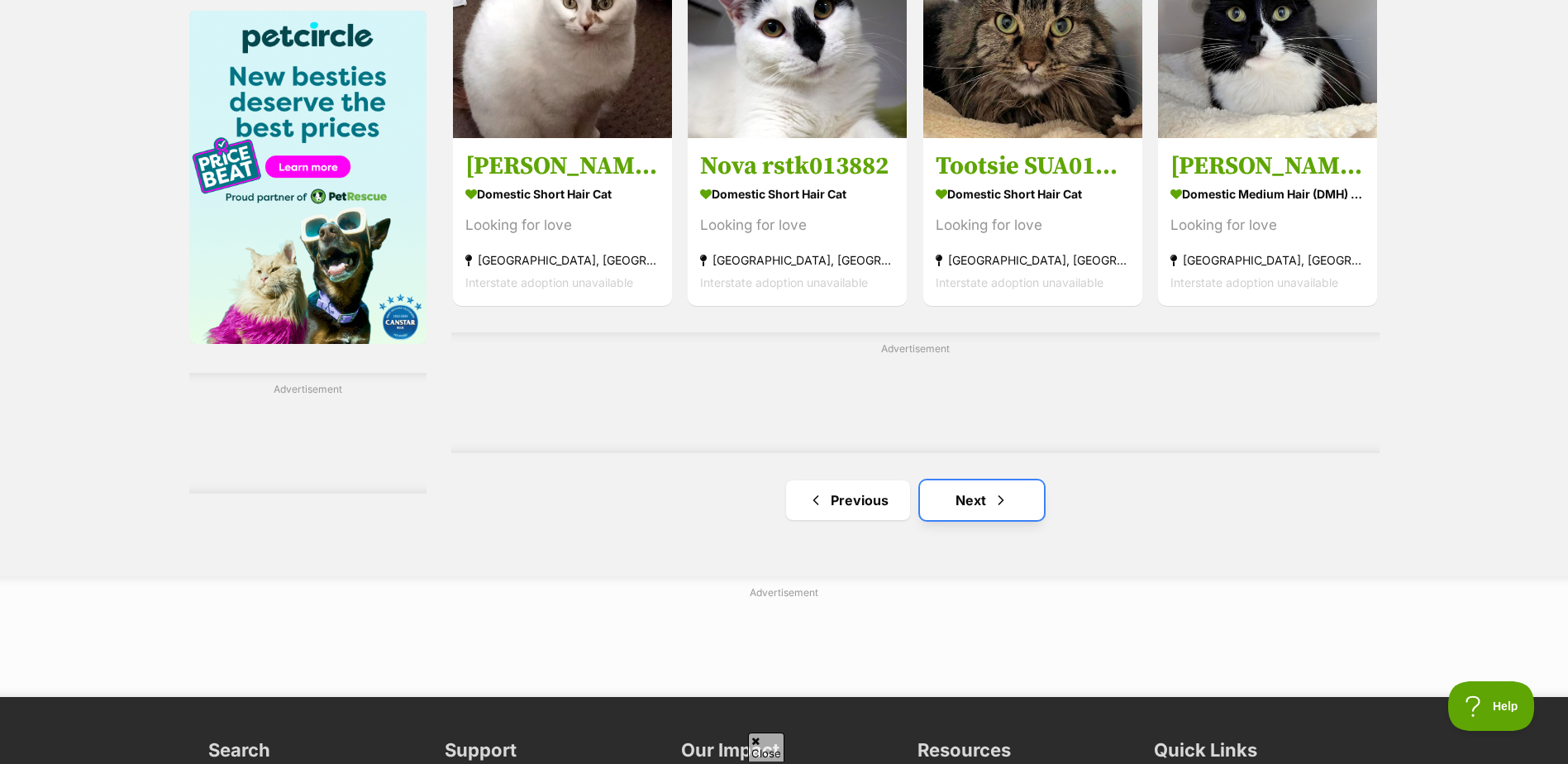
click at [979, 505] on link "Next" at bounding box center [982, 500] width 124 height 39
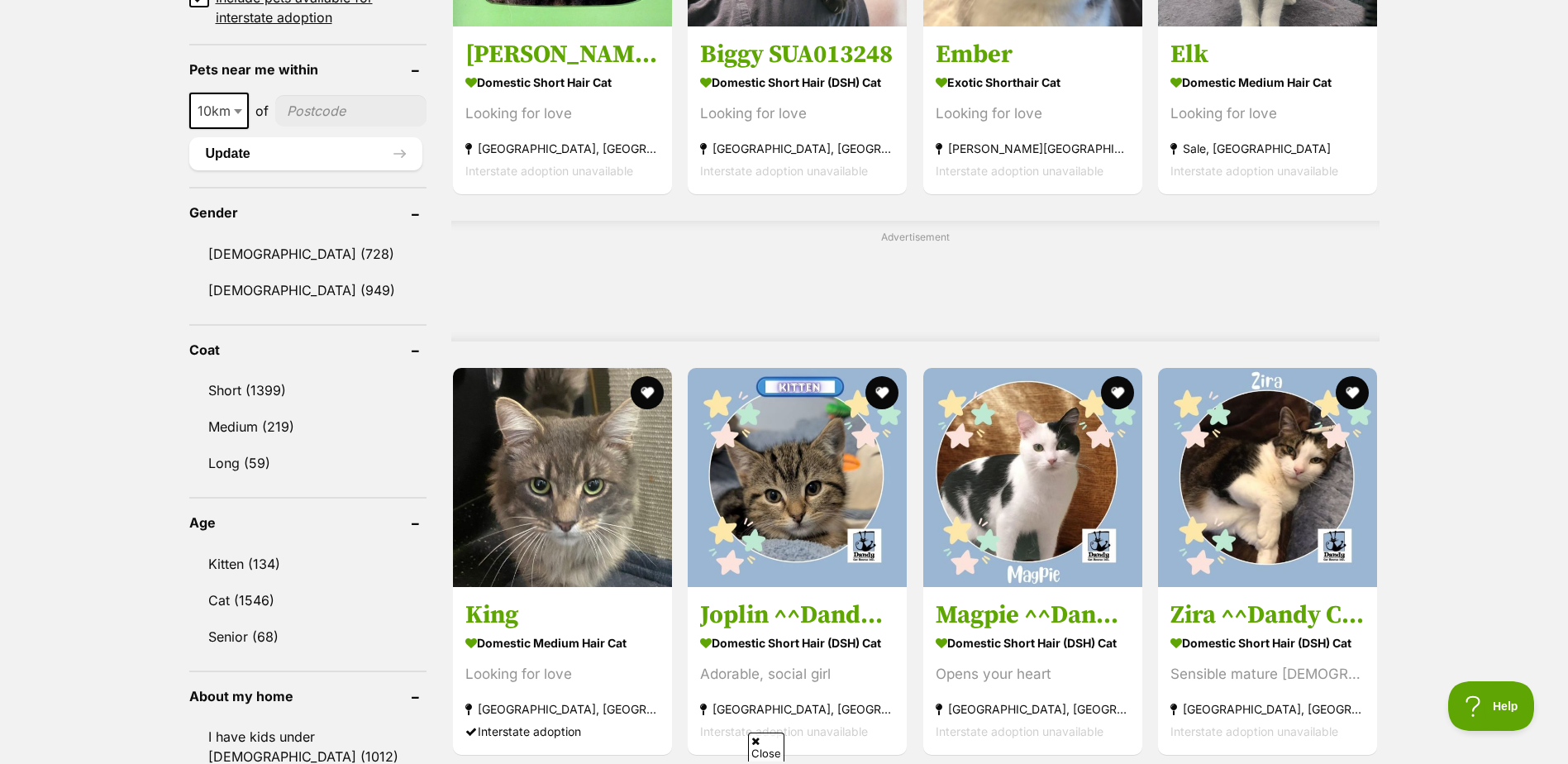
scroll to position [1323, 0]
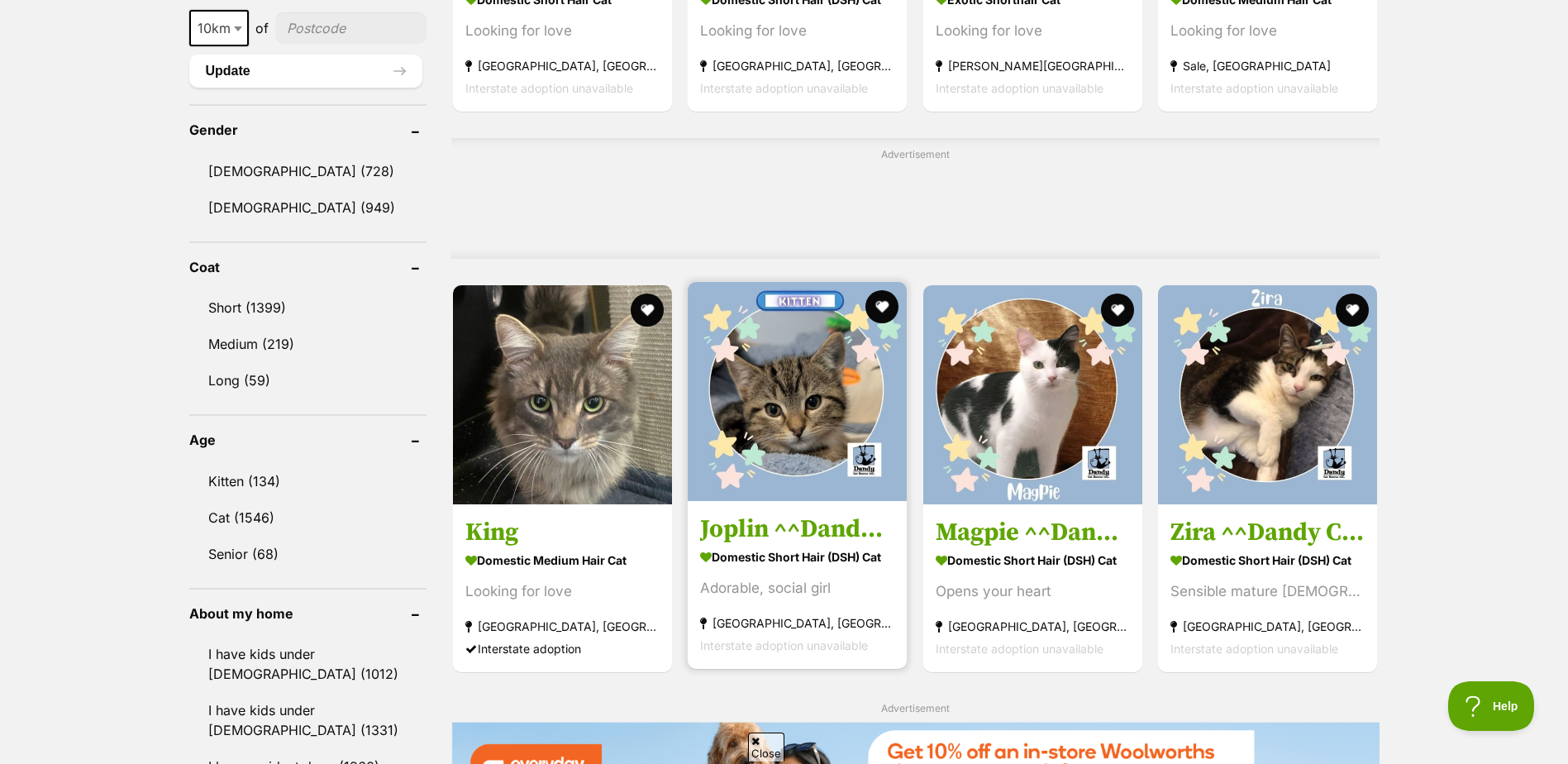
click at [767, 522] on h3 "Joplin ^^Dandy Cat Rescue^^" at bounding box center [797, 529] width 194 height 32
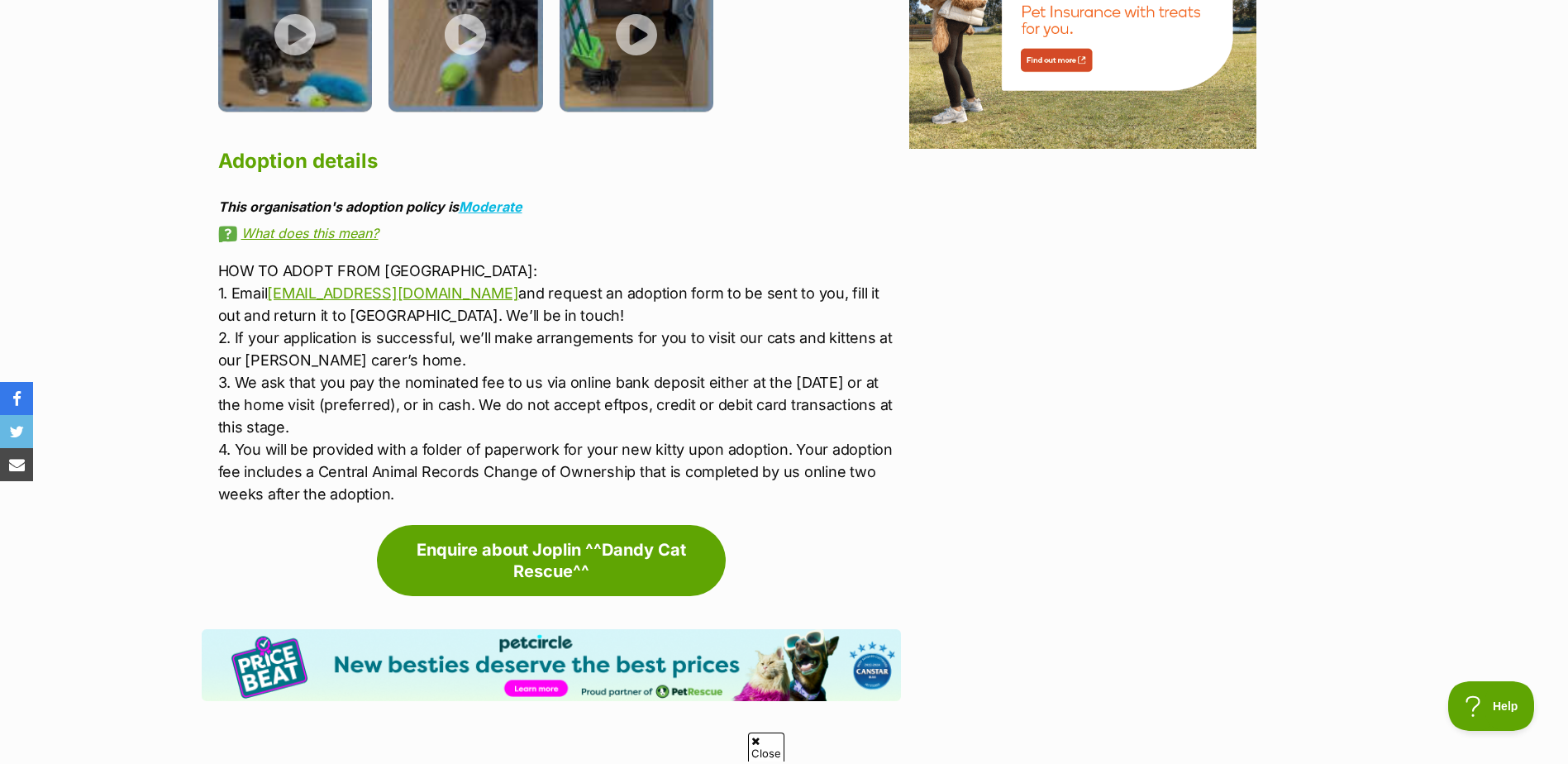
scroll to position [2232, 0]
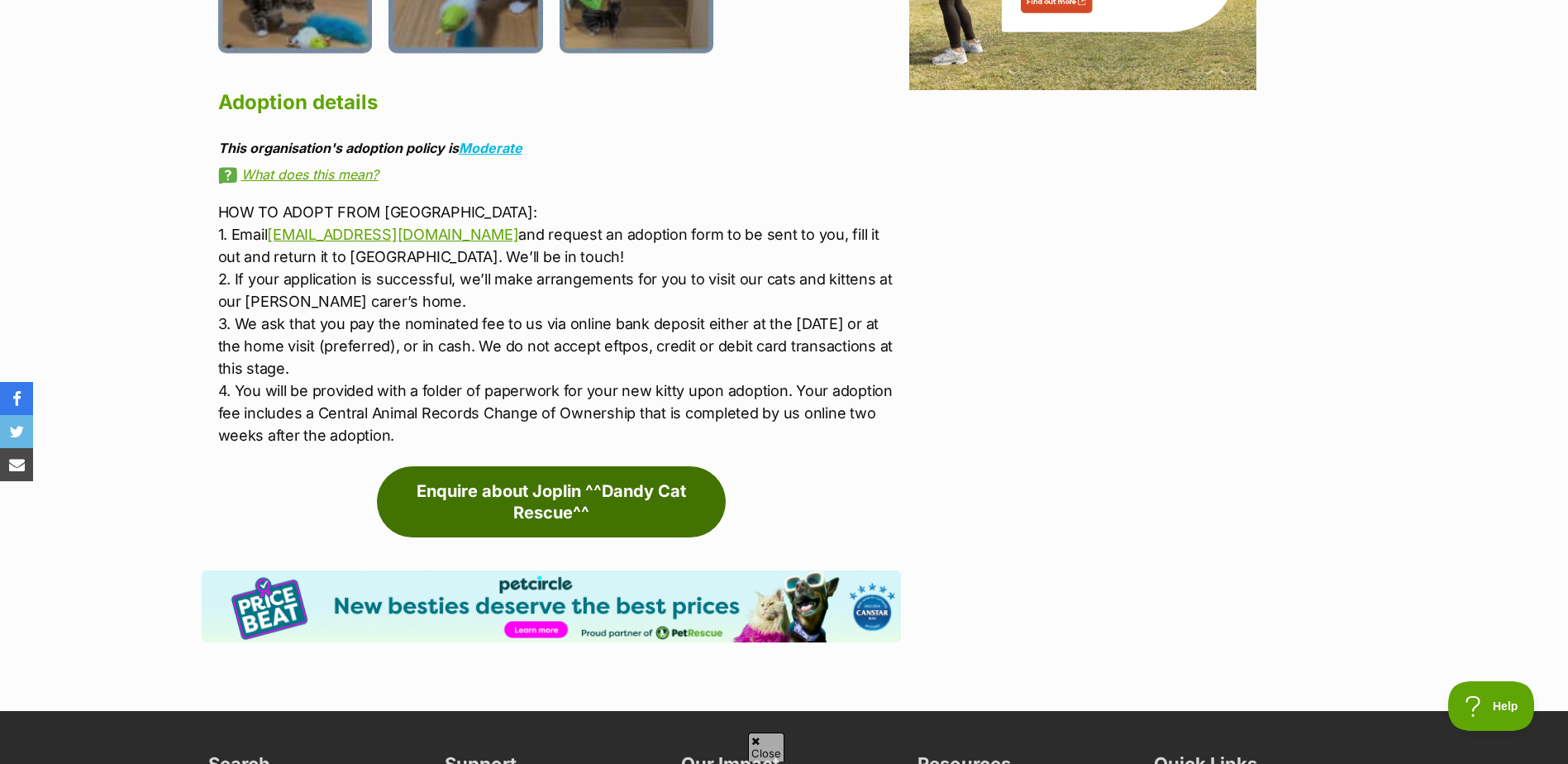
click at [566, 476] on link "Enquire about Joplin ^^Dandy Cat Rescue^^" at bounding box center [552, 502] width 349 height 71
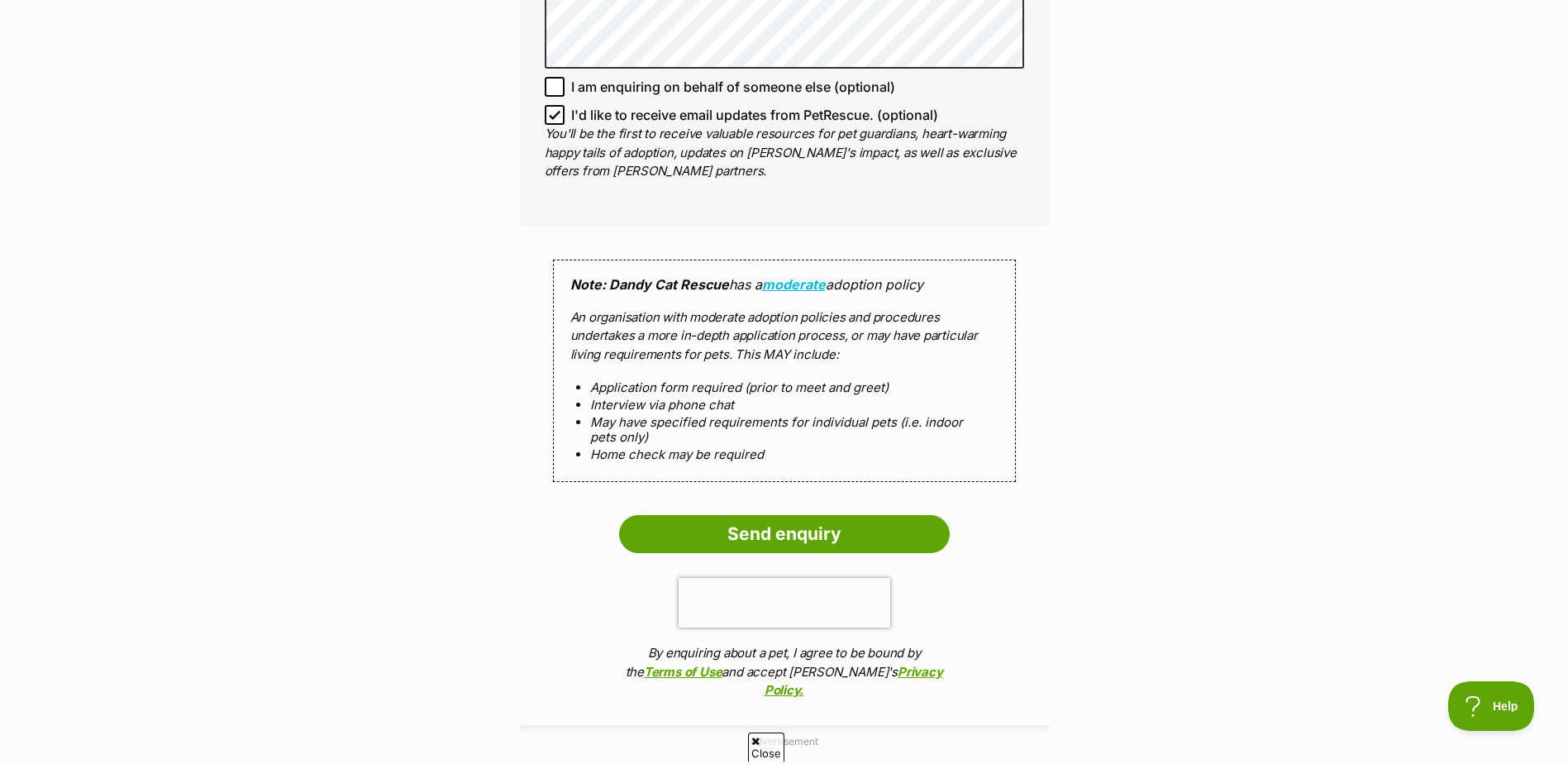
scroll to position [1406, 0]
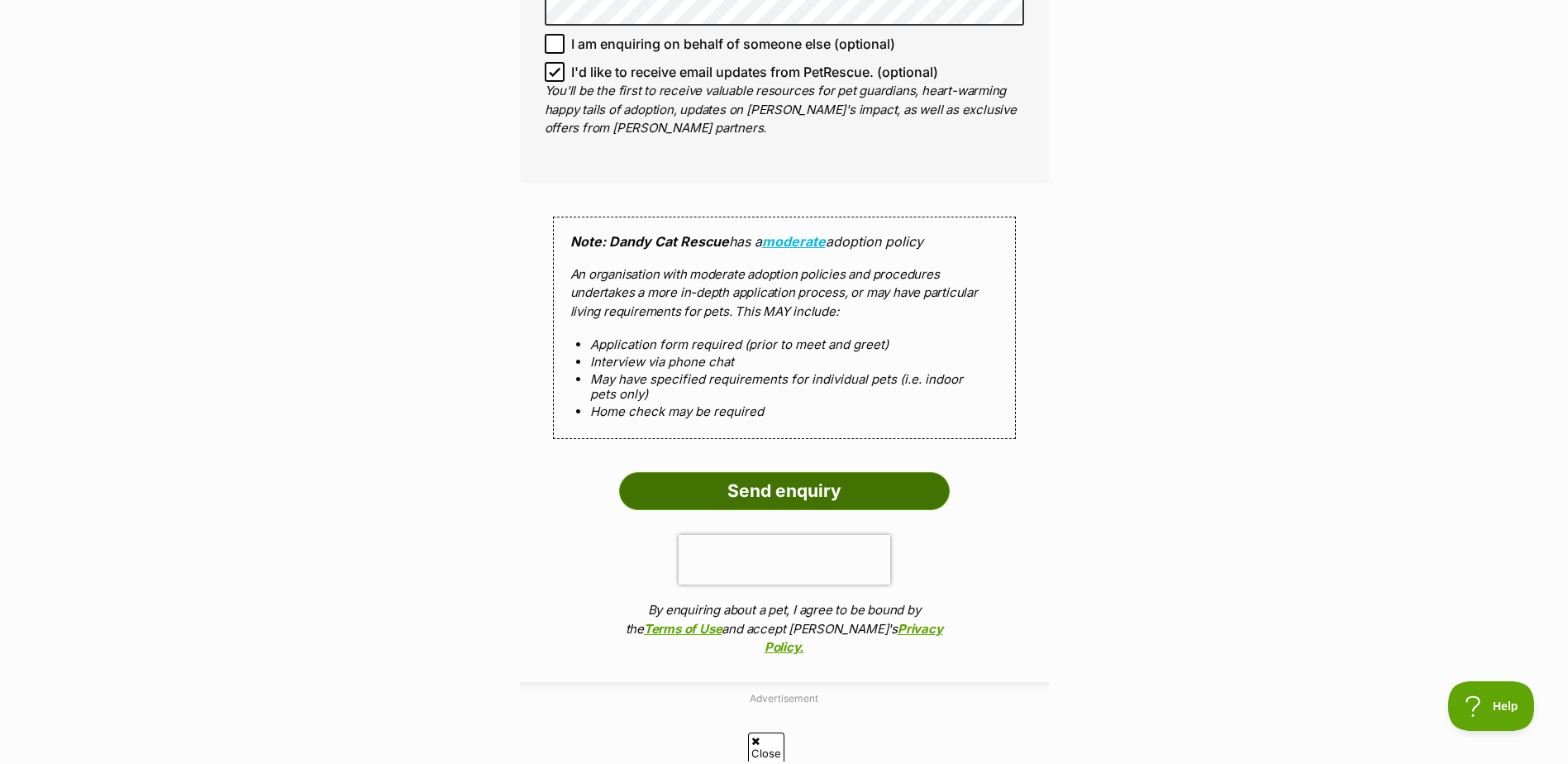
click at [746, 489] on input "Send enquiry" at bounding box center [784, 491] width 331 height 38
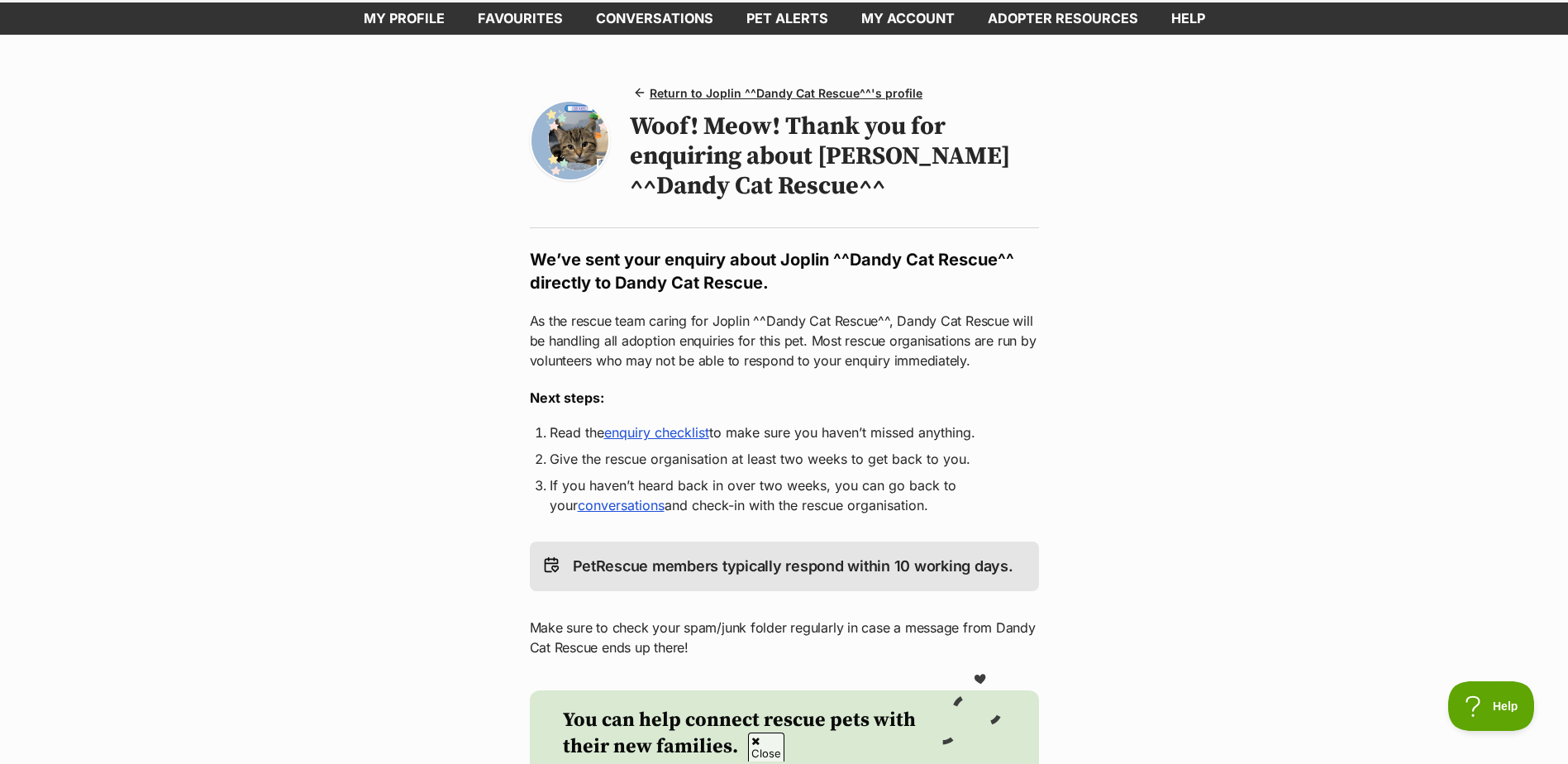
scroll to position [165, 0]
